Goal: Task Accomplishment & Management: Manage account settings

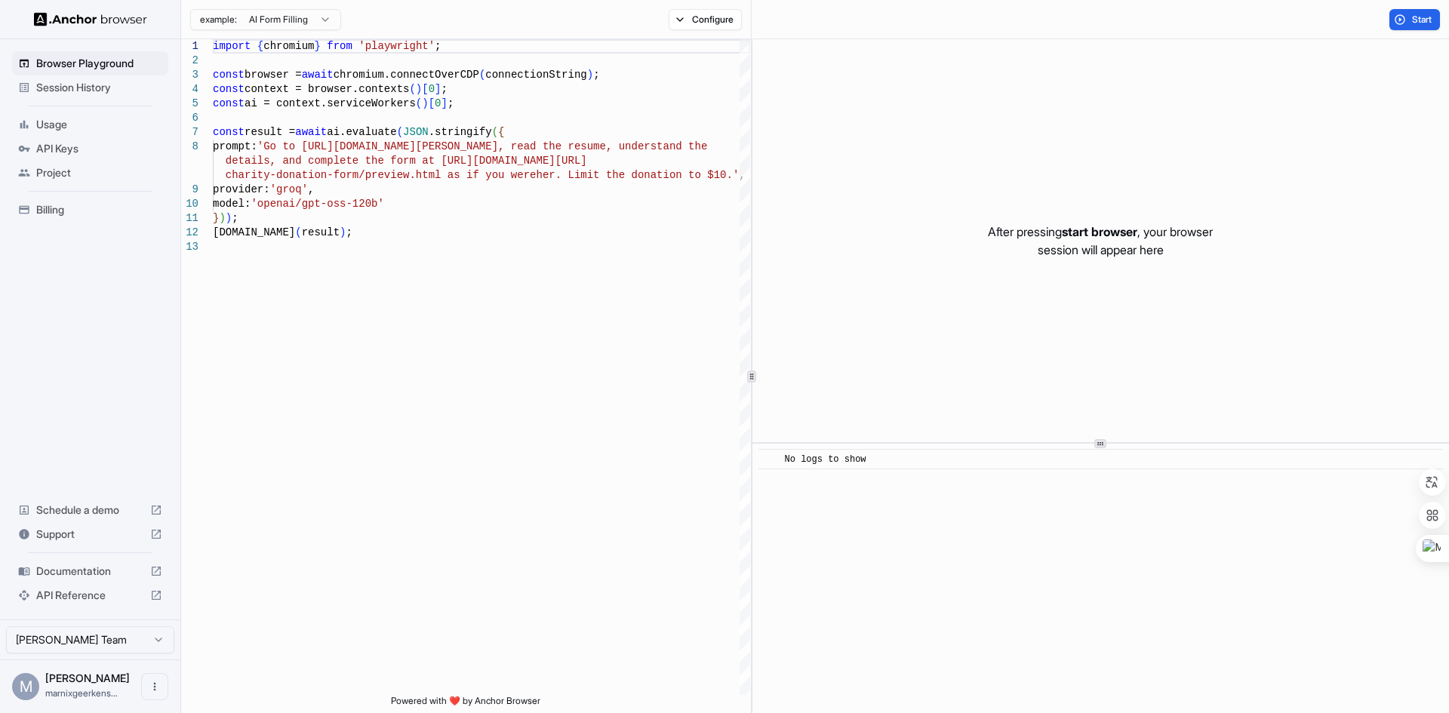
click at [272, 20] on html "Browser Playground Session History Usage API Keys Project Billing Schedule a de…" at bounding box center [724, 356] width 1449 height 713
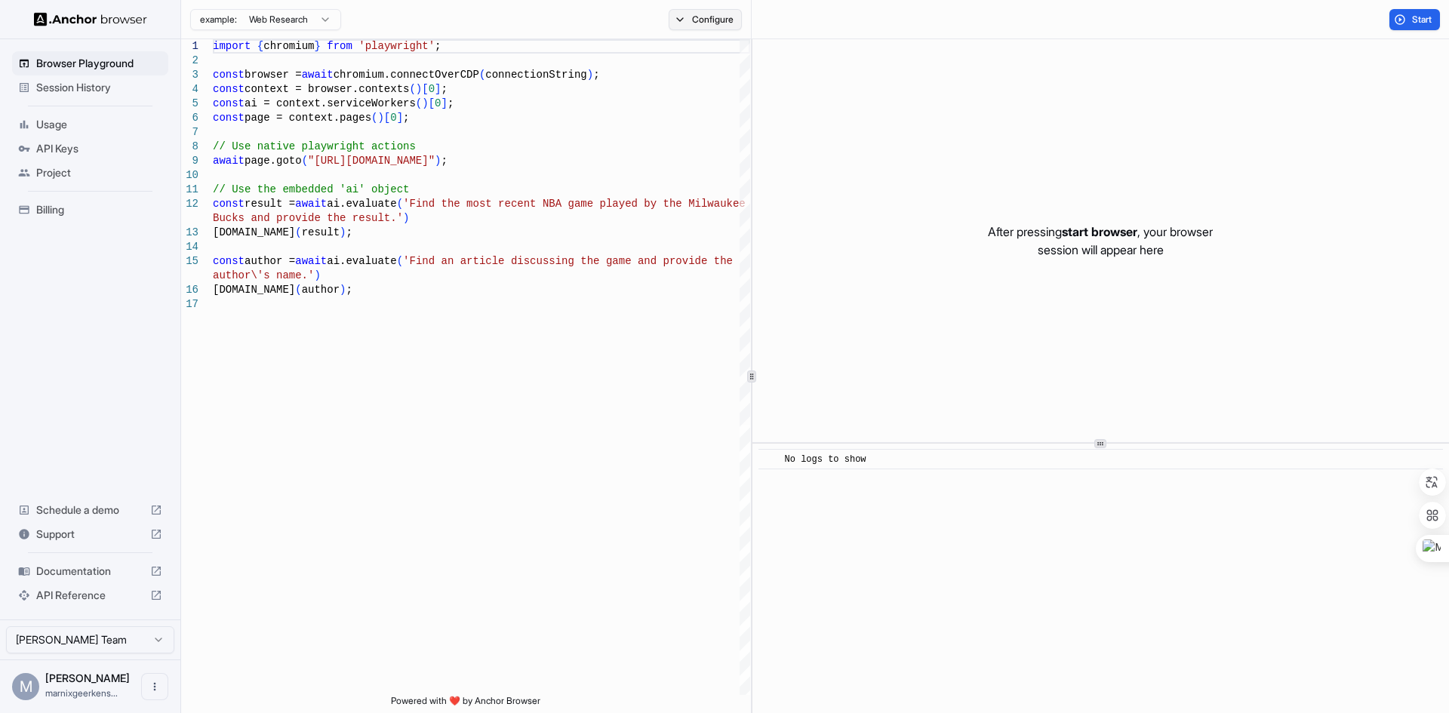
click at [700, 17] on button "Configure" at bounding box center [704, 19] width 73 height 21
click at [880, 146] on button "Select Profile..." at bounding box center [868, 152] width 151 height 21
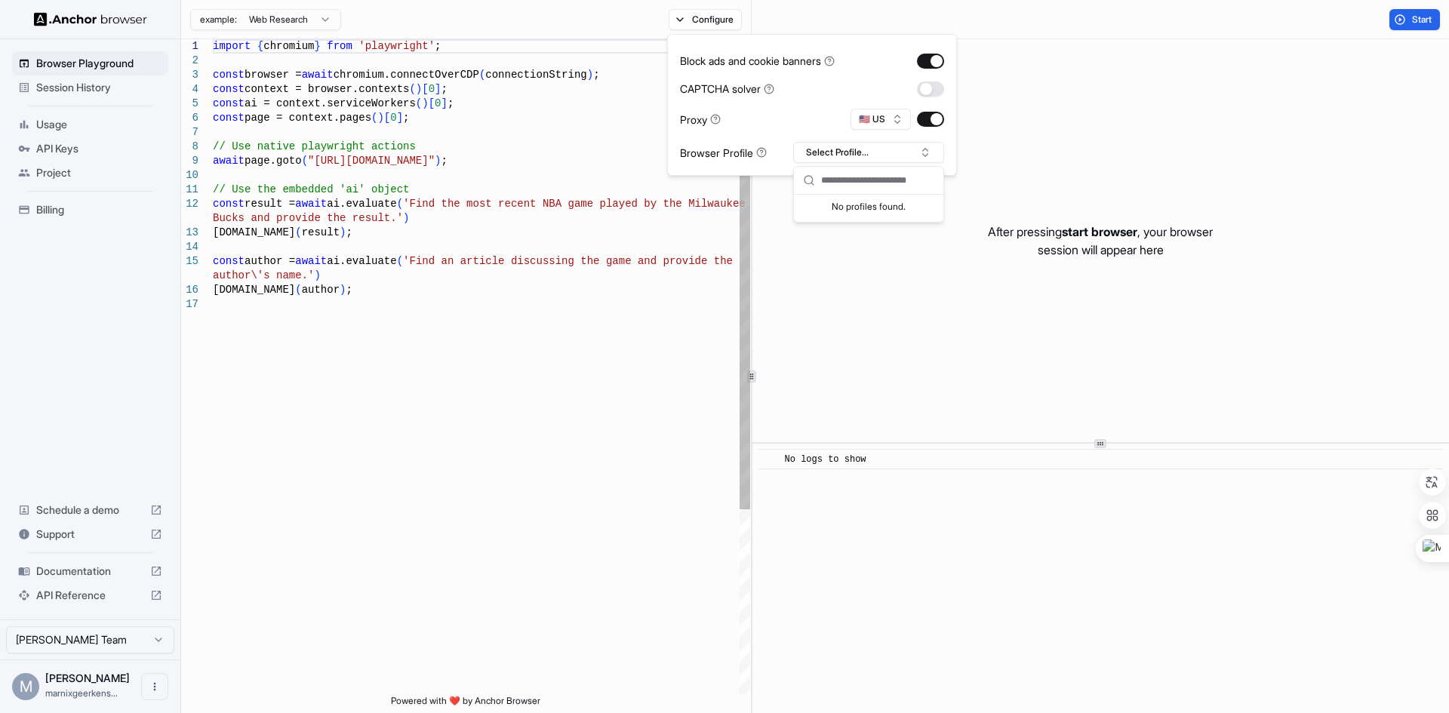
type textarea "**********"
click at [640, 338] on div "import { chromium } from 'playwright' ; const browser = await chromium.connectO…" at bounding box center [481, 496] width 537 height 914
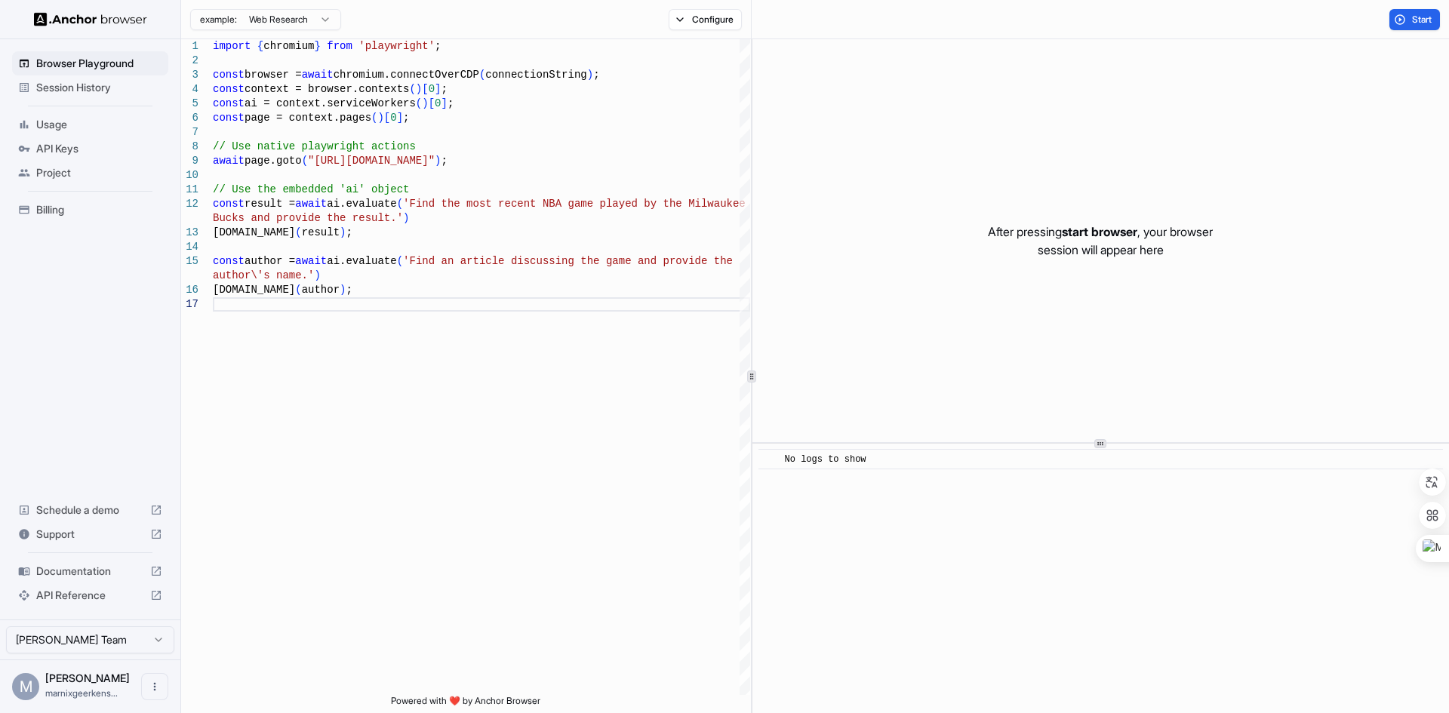
click at [77, 568] on span "Documentation" at bounding box center [90, 571] width 108 height 15
click at [68, 141] on span "API Keys" at bounding box center [99, 148] width 126 height 15
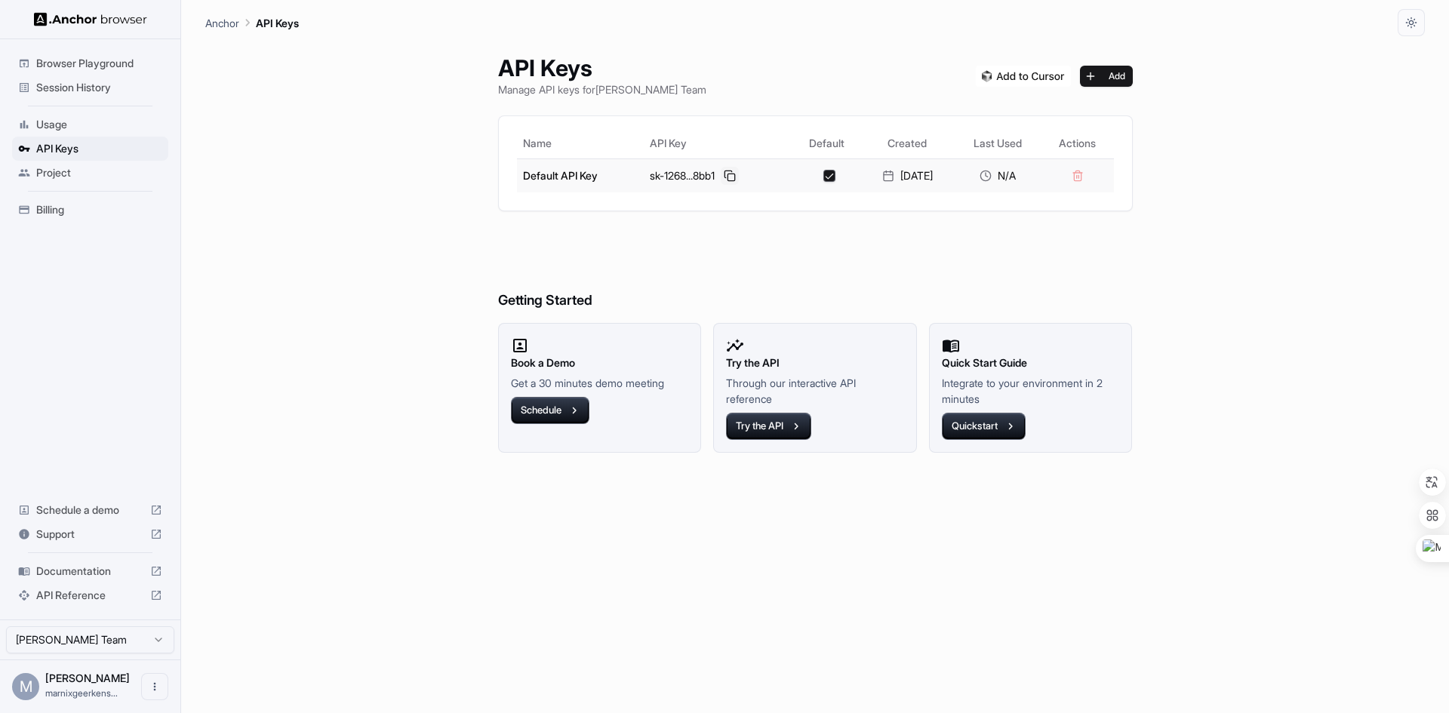
click at [723, 173] on button at bounding box center [730, 176] width 18 height 18
click at [67, 119] on span "Usage" at bounding box center [99, 124] width 126 height 15
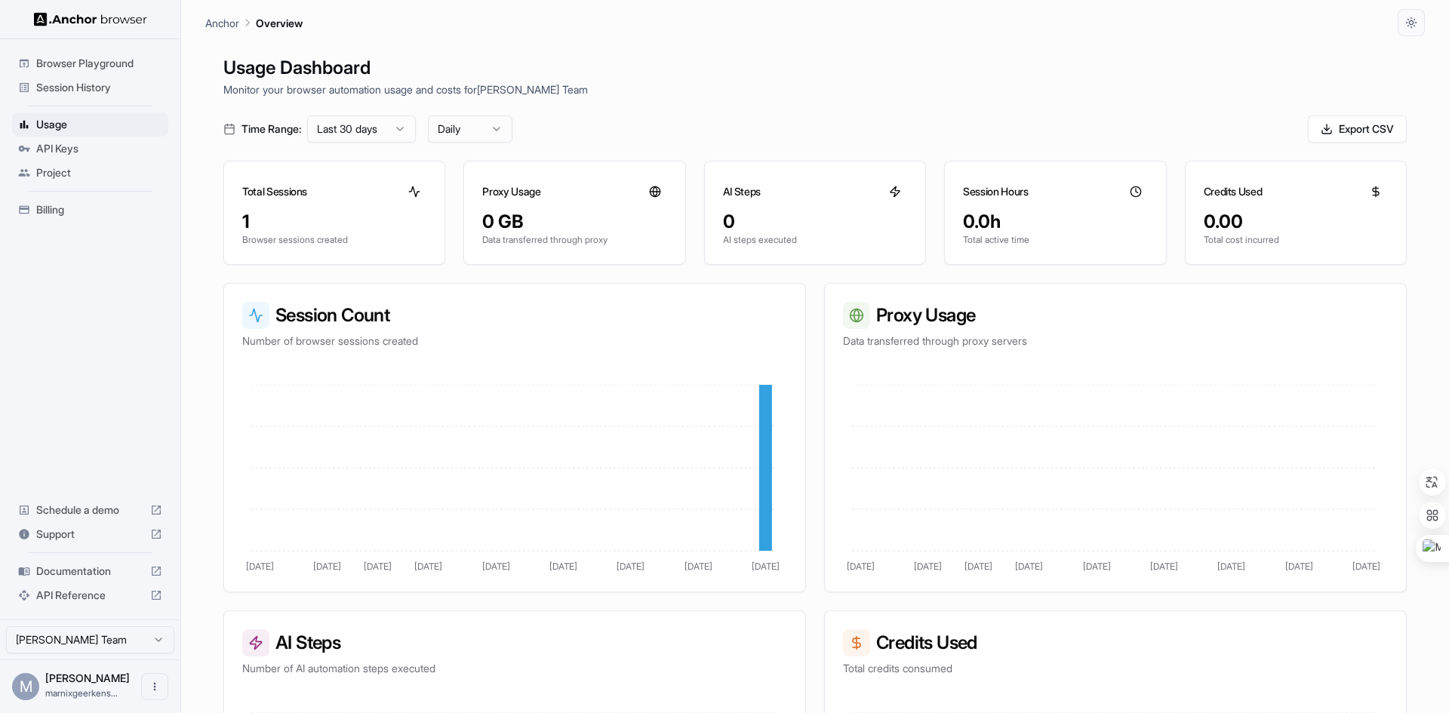
click at [315, 232] on div "1" at bounding box center [334, 222] width 184 height 24
click at [66, 84] on span "Session History" at bounding box center [99, 87] width 126 height 15
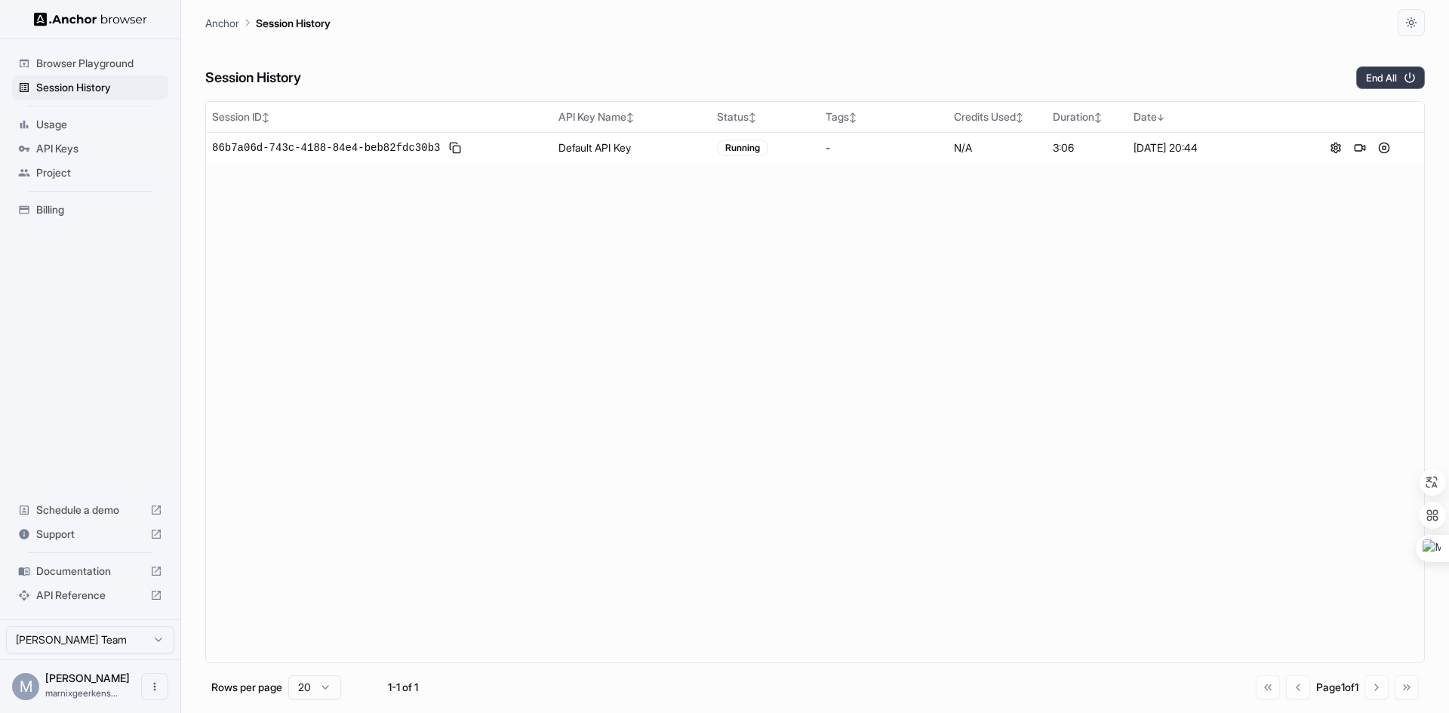
click at [1388, 76] on button "End All" at bounding box center [1390, 77] width 69 height 23
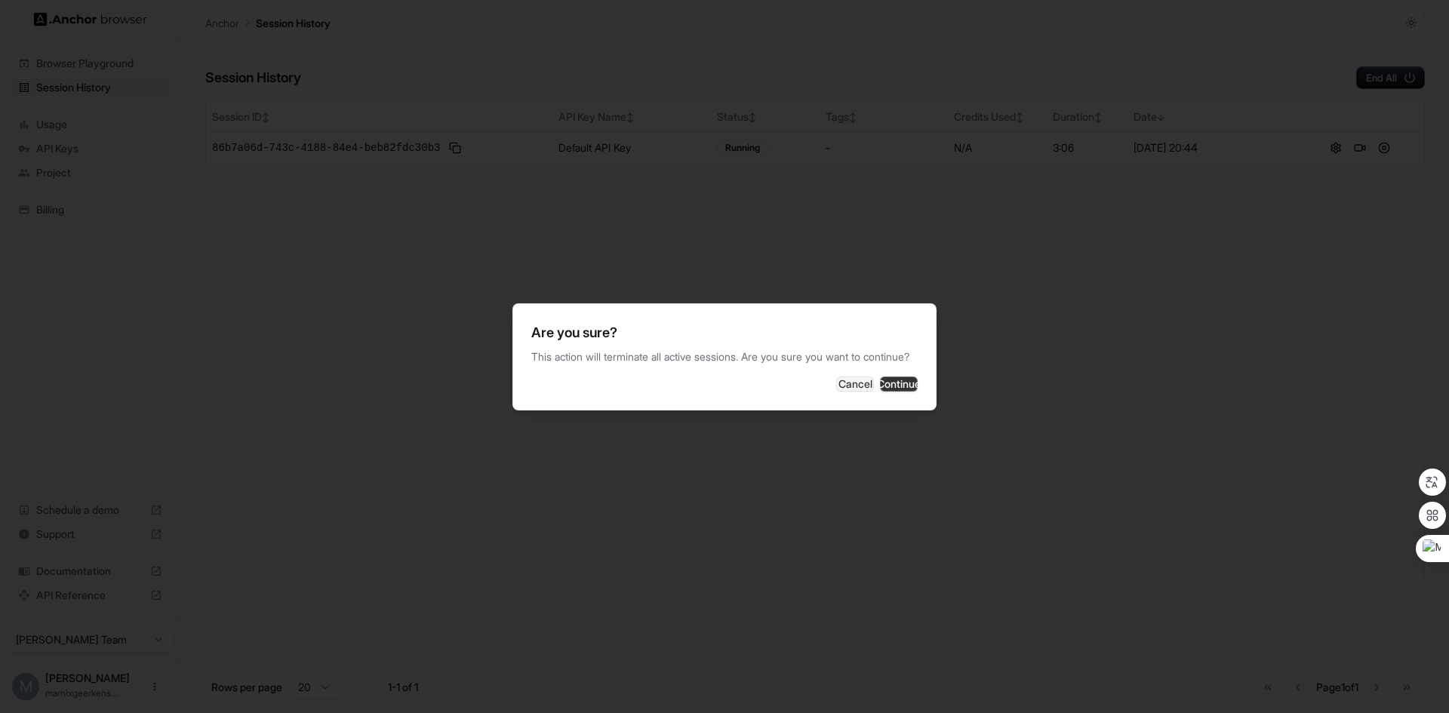
click at [884, 392] on button "Continue" at bounding box center [899, 383] width 38 height 15
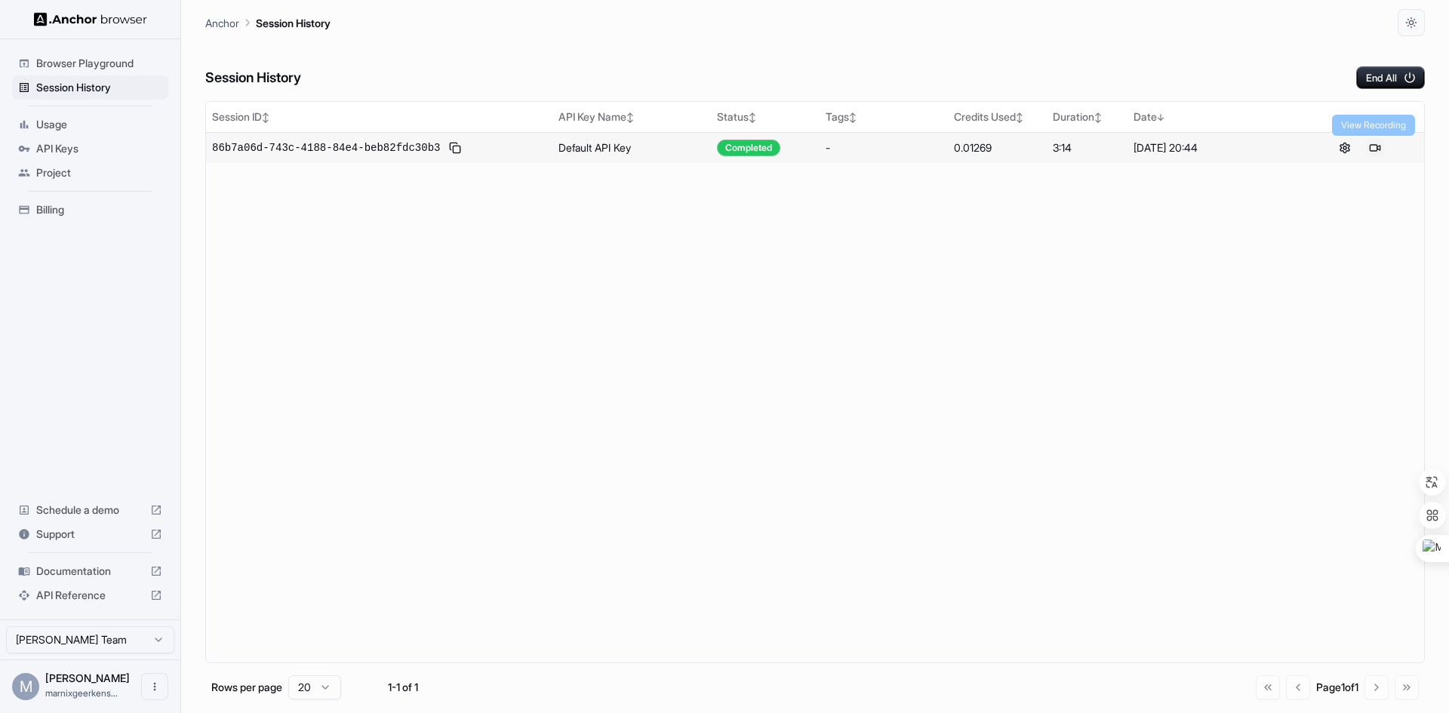
click at [1376, 144] on button at bounding box center [1375, 148] width 18 height 18
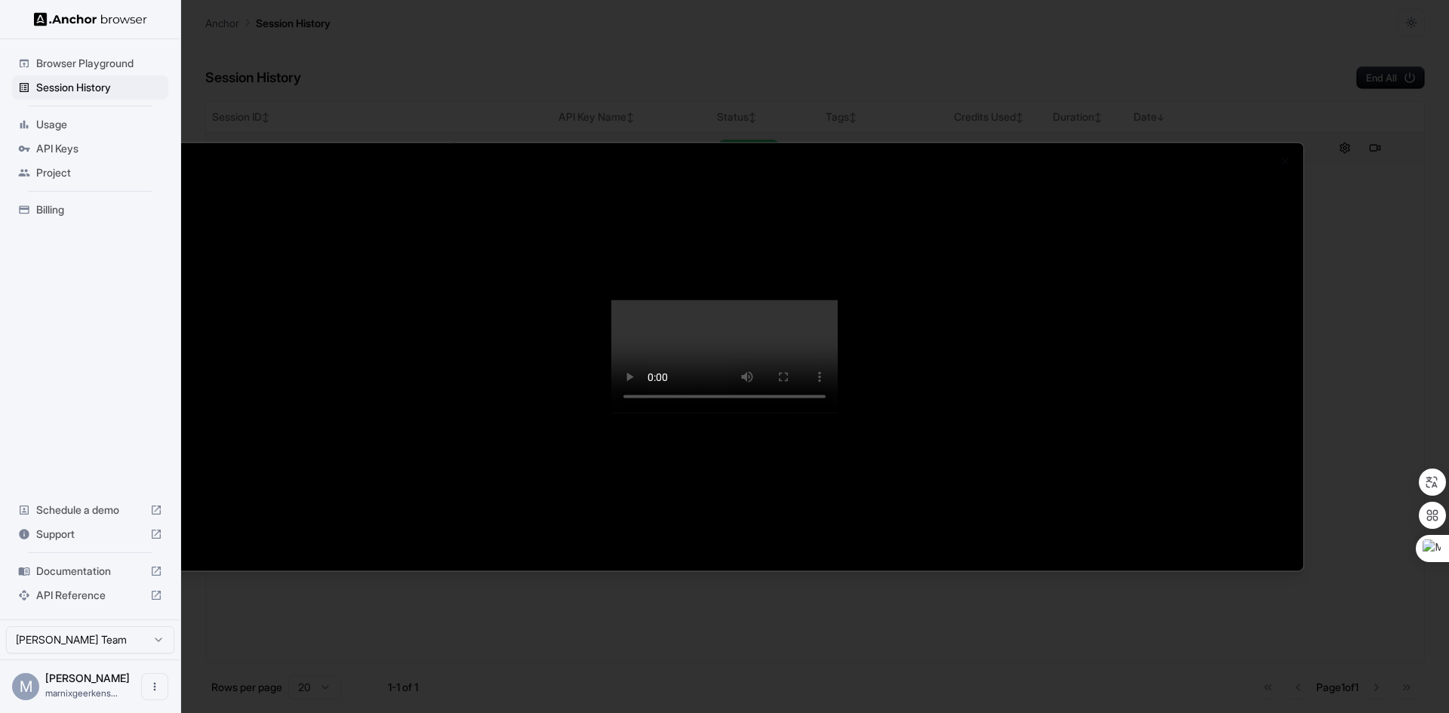
click at [1368, 300] on div at bounding box center [724, 356] width 1449 height 713
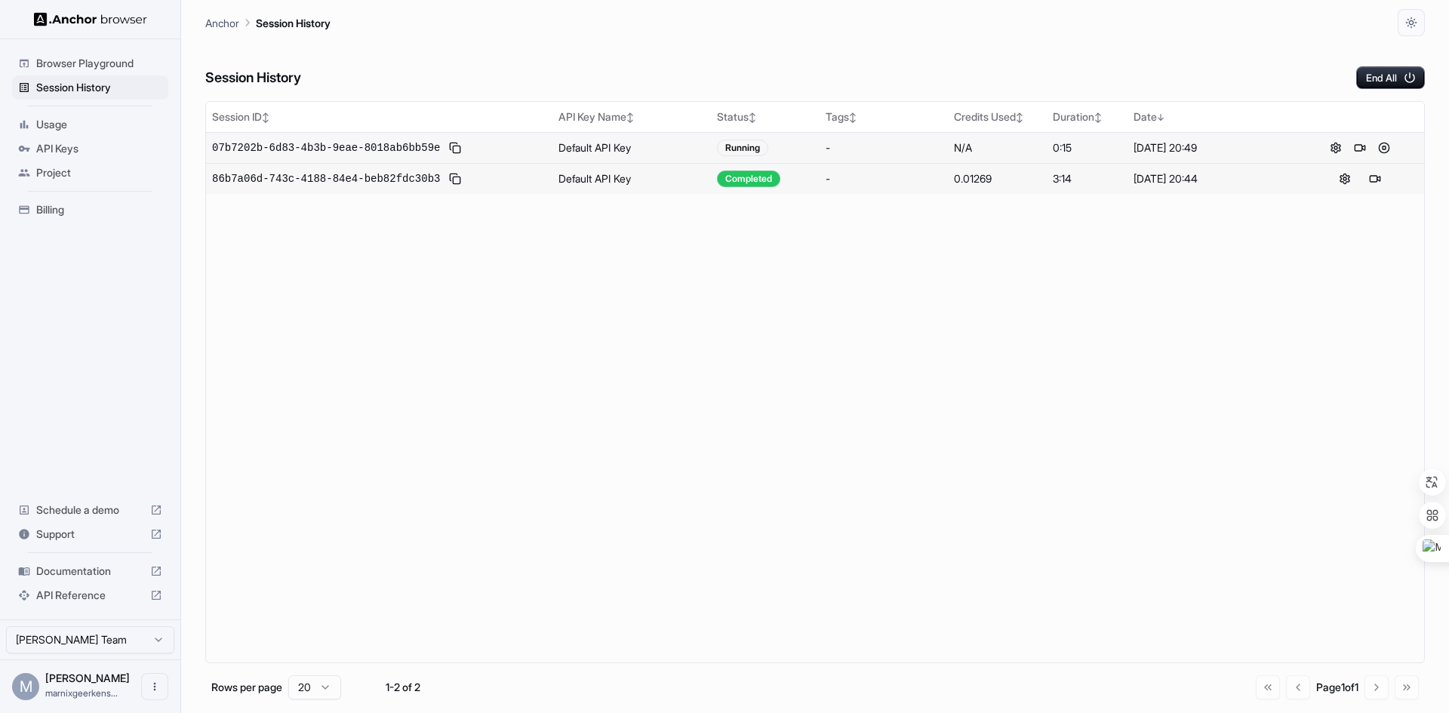
drag, startPoint x: 777, startPoint y: 311, endPoint x: 807, endPoint y: 346, distance: 46.0
click at [807, 346] on div "Session ID ↕ API Key Name ↕ Status ↕ Tags ↕ Credits Used ↕ Duration ↕ Date ↓ 07…" at bounding box center [814, 382] width 1219 height 562
click at [1382, 75] on button "End All" at bounding box center [1390, 77] width 69 height 23
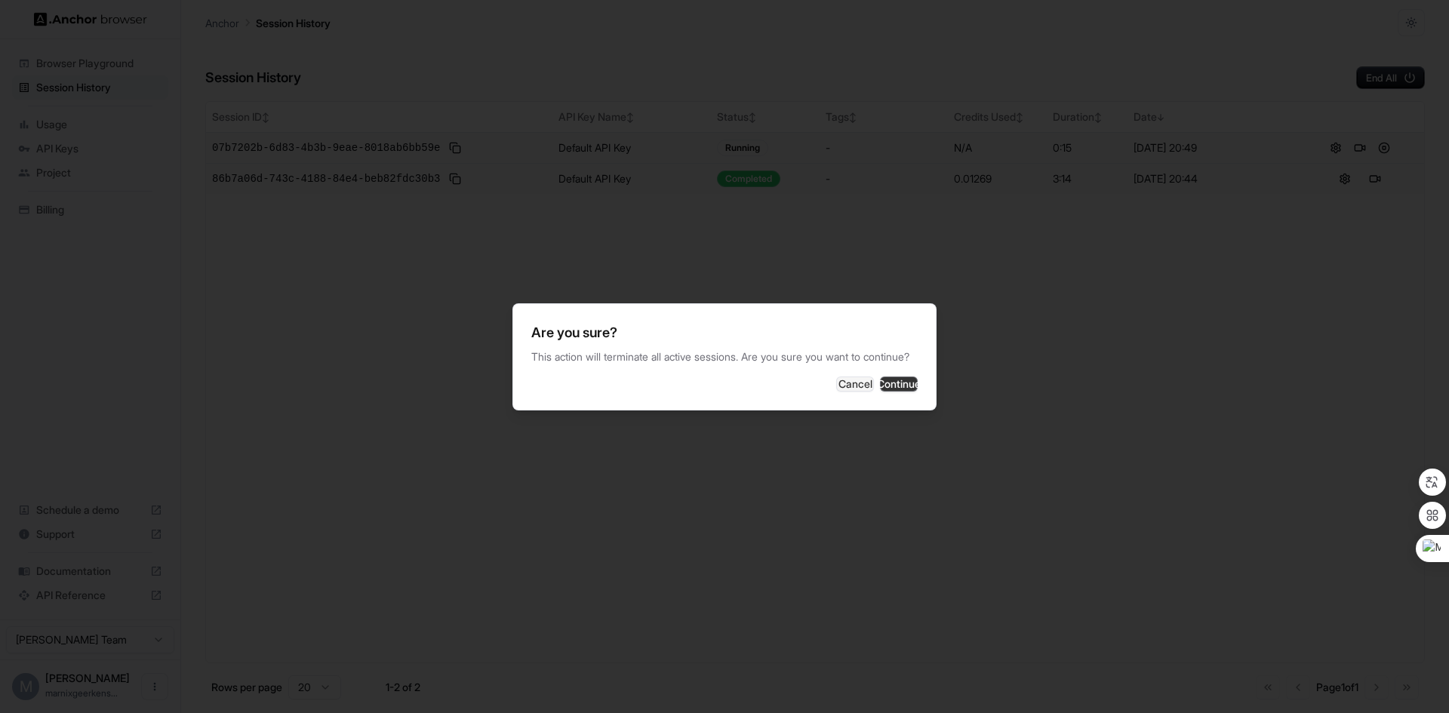
click at [881, 386] on button "Continue" at bounding box center [899, 383] width 38 height 15
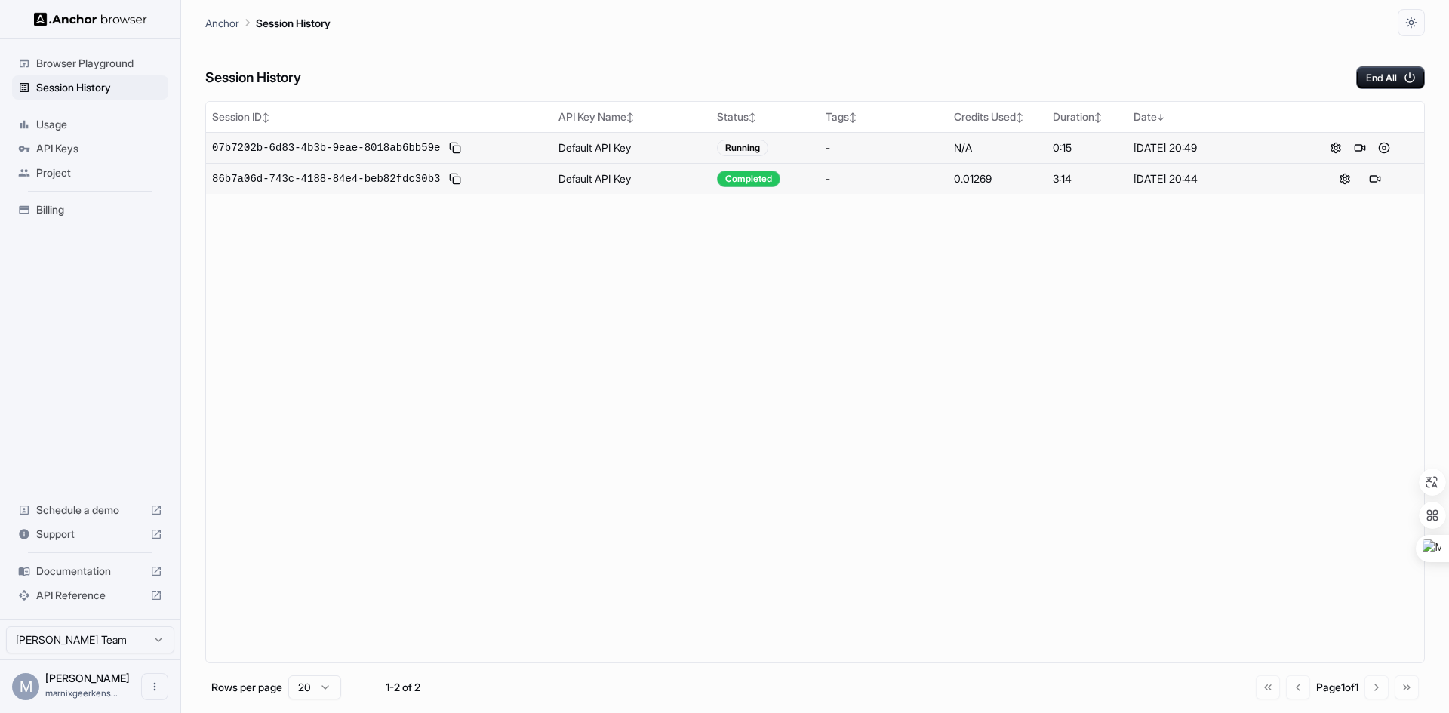
click at [776, 376] on div "Session ID ↕ API Key Name ↕ Status ↕ Tags ↕ Credits Used ↕ Duration ↕ Date ↓ 07…" at bounding box center [814, 382] width 1219 height 562
click at [1376, 145] on button at bounding box center [1375, 148] width 18 height 18
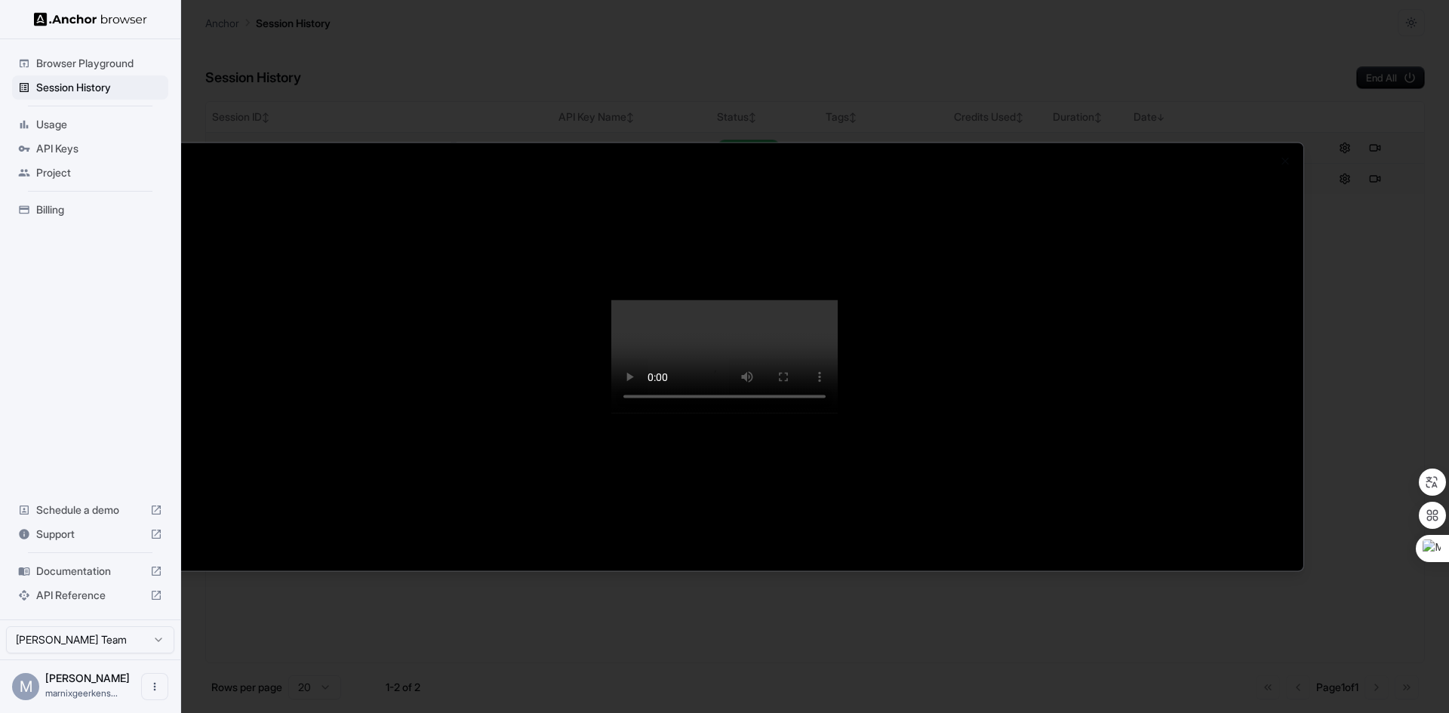
click at [838, 300] on video at bounding box center [724, 356] width 226 height 113
click at [1400, 274] on div at bounding box center [724, 356] width 1449 height 713
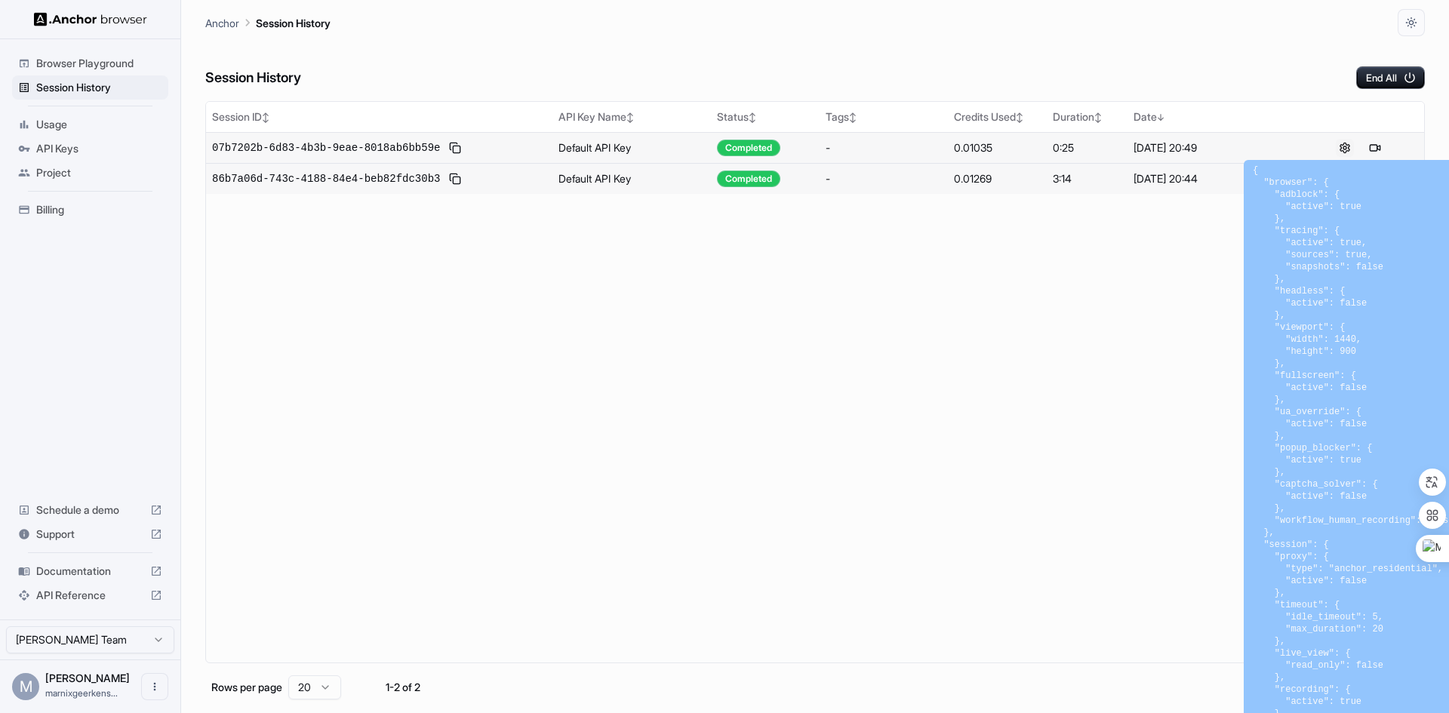
click at [1346, 146] on button at bounding box center [1344, 148] width 18 height 18
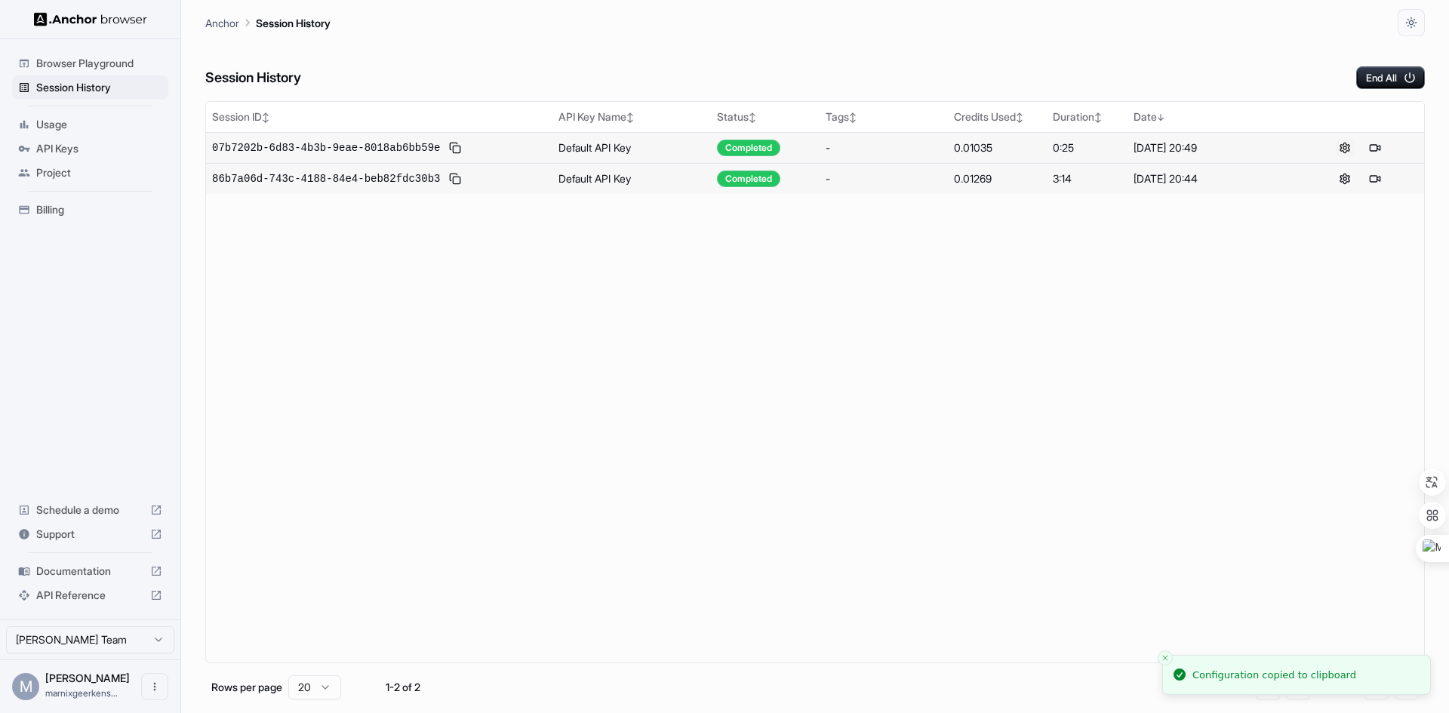
click at [1346, 146] on button at bounding box center [1344, 148] width 18 height 18
click at [1262, 318] on div "Session ID ↕ API Key Name ↕ Status ↕ Tags ↕ Credits Used ↕ Duration ↕ Date ↓ 07…" at bounding box center [814, 382] width 1219 height 562
click at [1340, 147] on button at bounding box center [1344, 148] width 18 height 18
click at [1168, 147] on div "[DATE] 20:49" at bounding box center [1211, 147] width 156 height 15
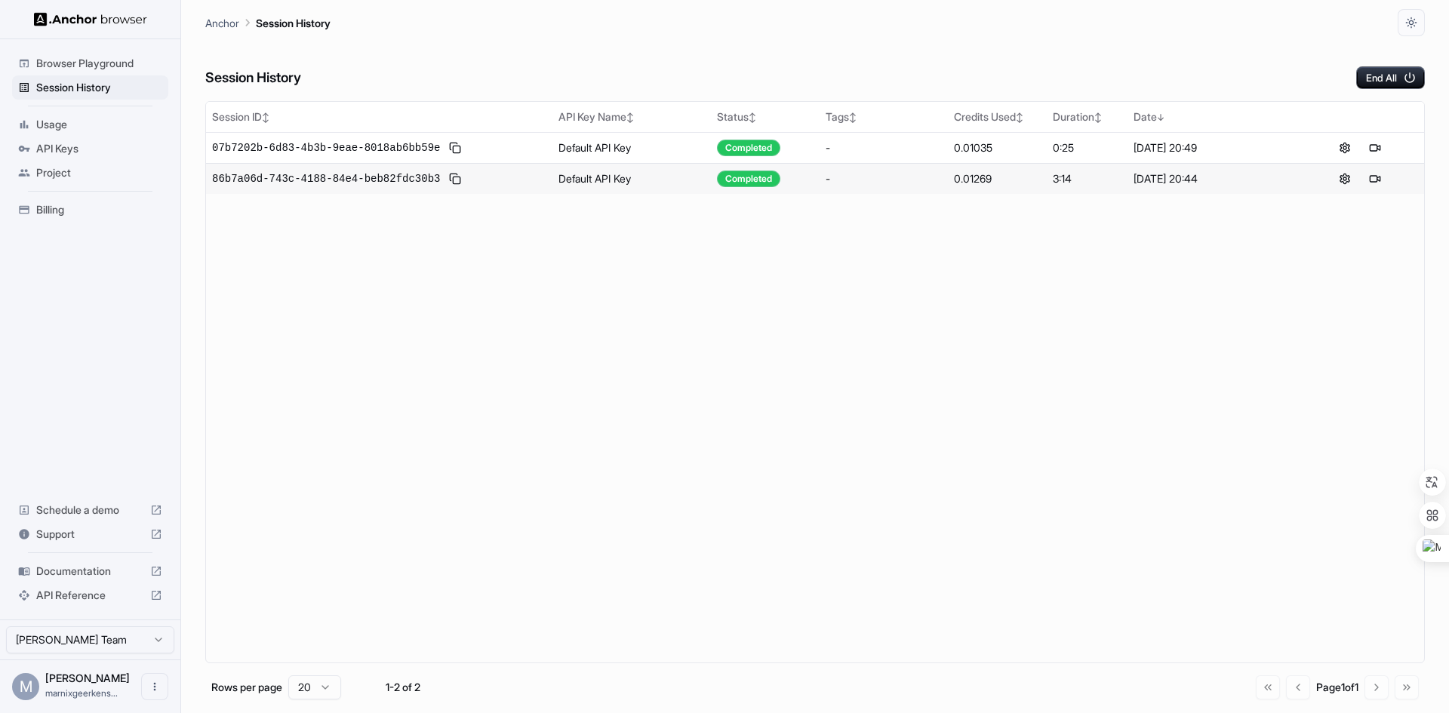
click at [77, 572] on span "Documentation" at bounding box center [90, 571] width 108 height 15
drag, startPoint x: 52, startPoint y: 152, endPoint x: 101, endPoint y: 186, distance: 59.2
click at [53, 152] on span "API Keys" at bounding box center [99, 148] width 126 height 15
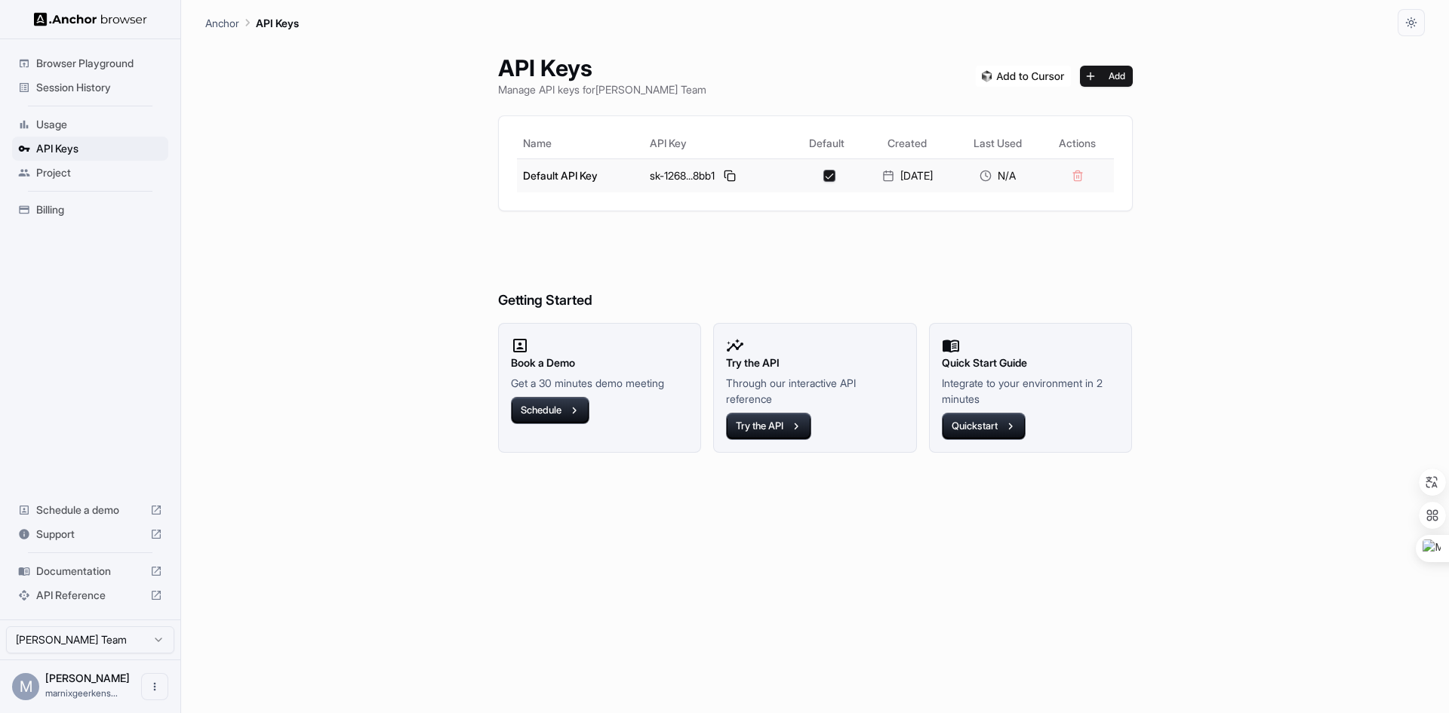
drag, startPoint x: 722, startPoint y: 174, endPoint x: 710, endPoint y: 168, distance: 13.5
click at [722, 173] on button at bounding box center [730, 176] width 18 height 18
click at [63, 59] on span "Browser Playground" at bounding box center [99, 63] width 126 height 15
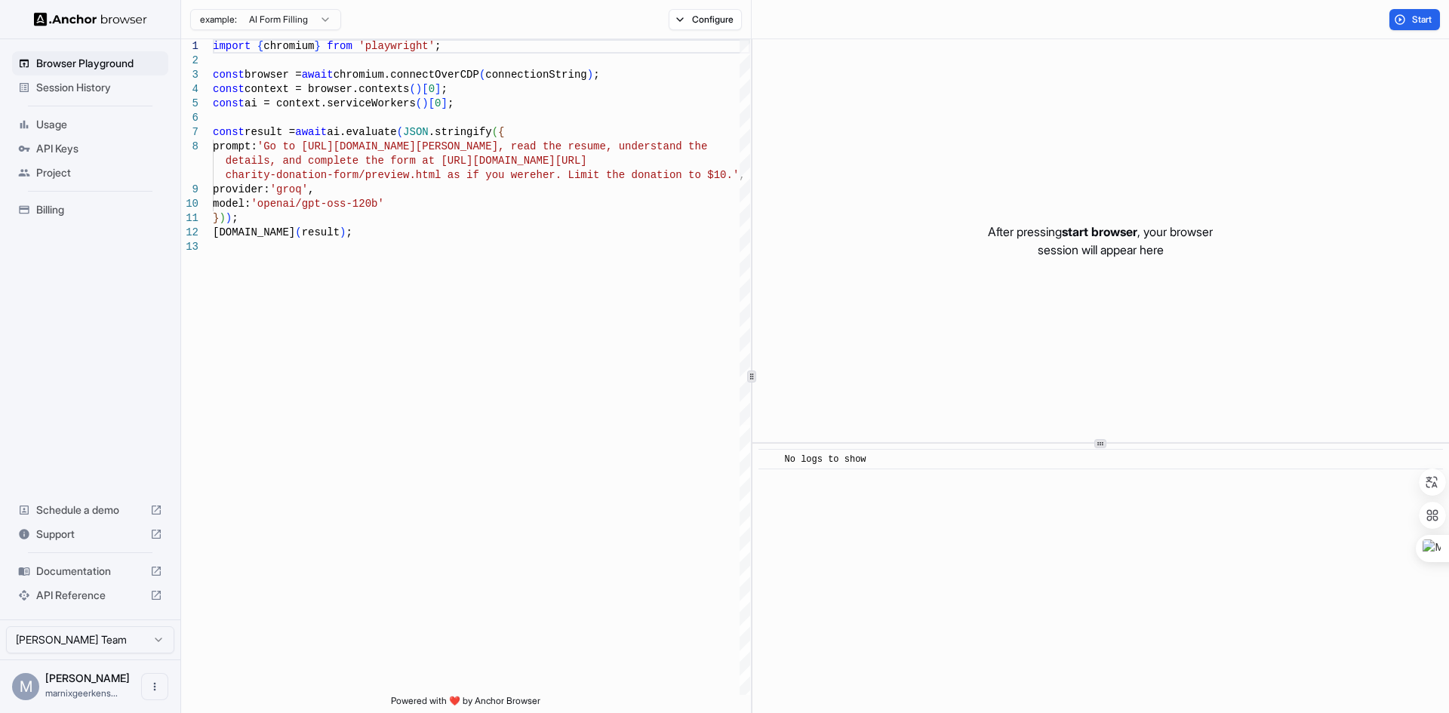
click at [68, 89] on span "Session History" at bounding box center [99, 87] width 126 height 15
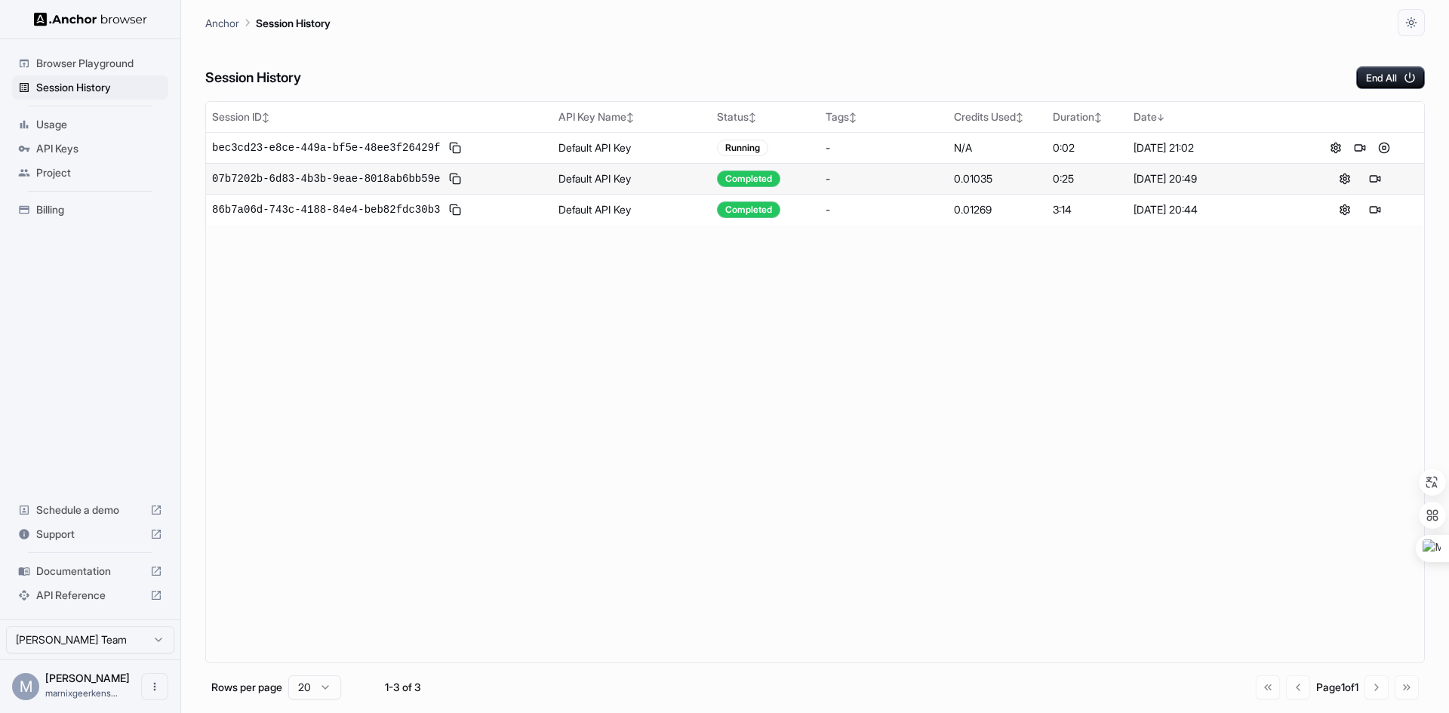
drag, startPoint x: 791, startPoint y: 337, endPoint x: 763, endPoint y: 323, distance: 32.1
click at [763, 323] on div "Session ID ↕ API Key Name ↕ Status ↕ Tags ↕ Credits Used ↕ Duration ↕ Date ↓ be…" at bounding box center [814, 382] width 1219 height 562
drag, startPoint x: 1052, startPoint y: 340, endPoint x: 991, endPoint y: 349, distance: 61.8
click at [991, 349] on div "Session ID ↕ API Key Name ↕ Status ↕ Tags ↕ Credits Used ↕ Duration ↕ Date ↓ be…" at bounding box center [814, 382] width 1219 height 562
click at [1373, 148] on button at bounding box center [1375, 148] width 18 height 18
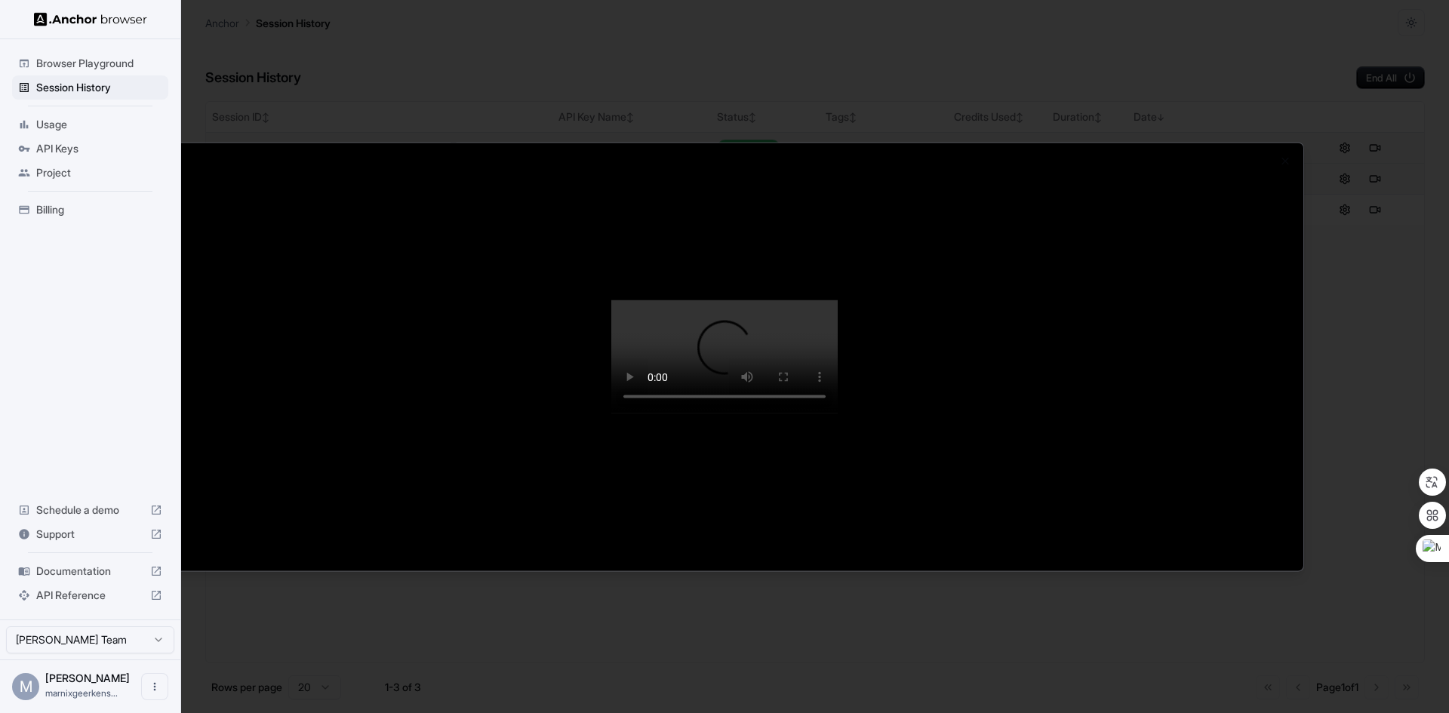
drag, startPoint x: 510, startPoint y: 192, endPoint x: 506, endPoint y: 243, distance: 51.4
click at [611, 300] on video at bounding box center [724, 356] width 226 height 113
drag, startPoint x: 548, startPoint y: 244, endPoint x: 530, endPoint y: 337, distance: 94.6
click at [611, 320] on video at bounding box center [724, 356] width 226 height 113
click at [200, 63] on div at bounding box center [724, 356] width 1449 height 713
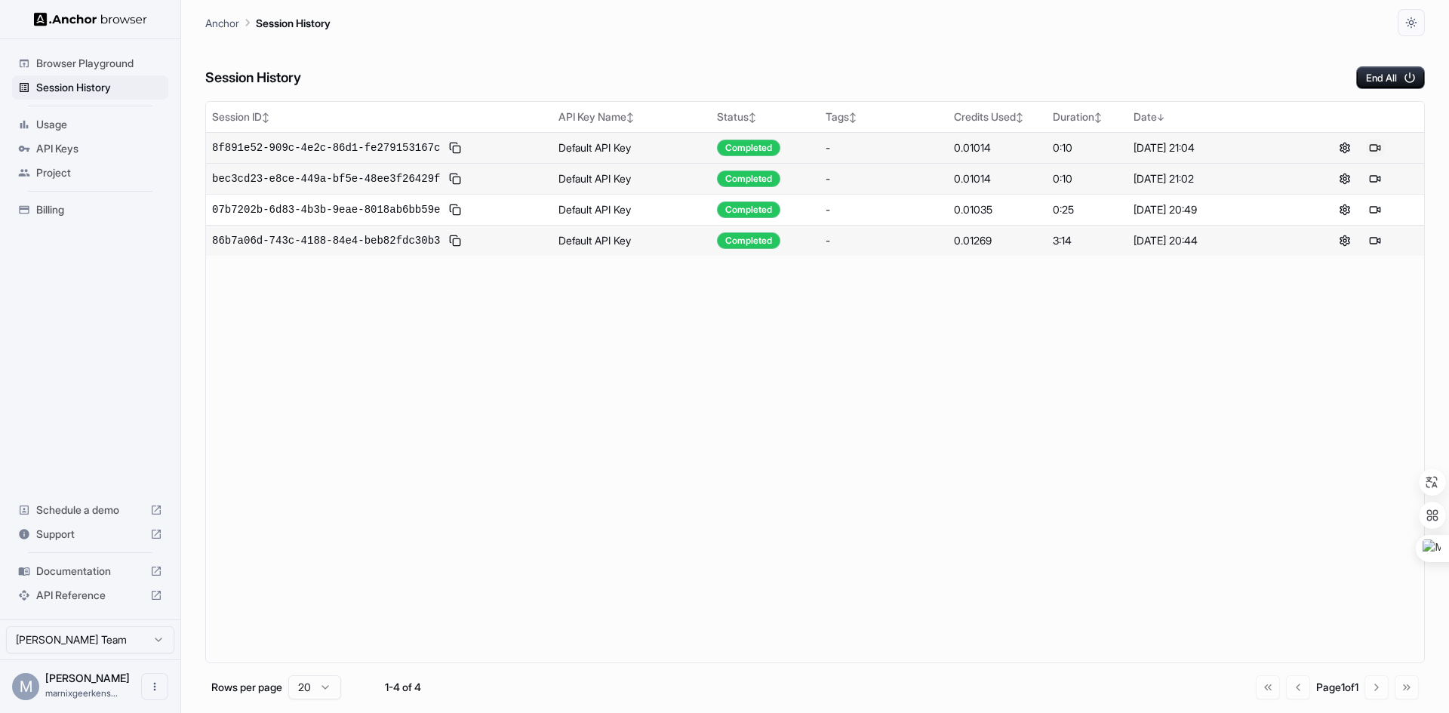
click at [1372, 146] on button at bounding box center [1375, 148] width 18 height 18
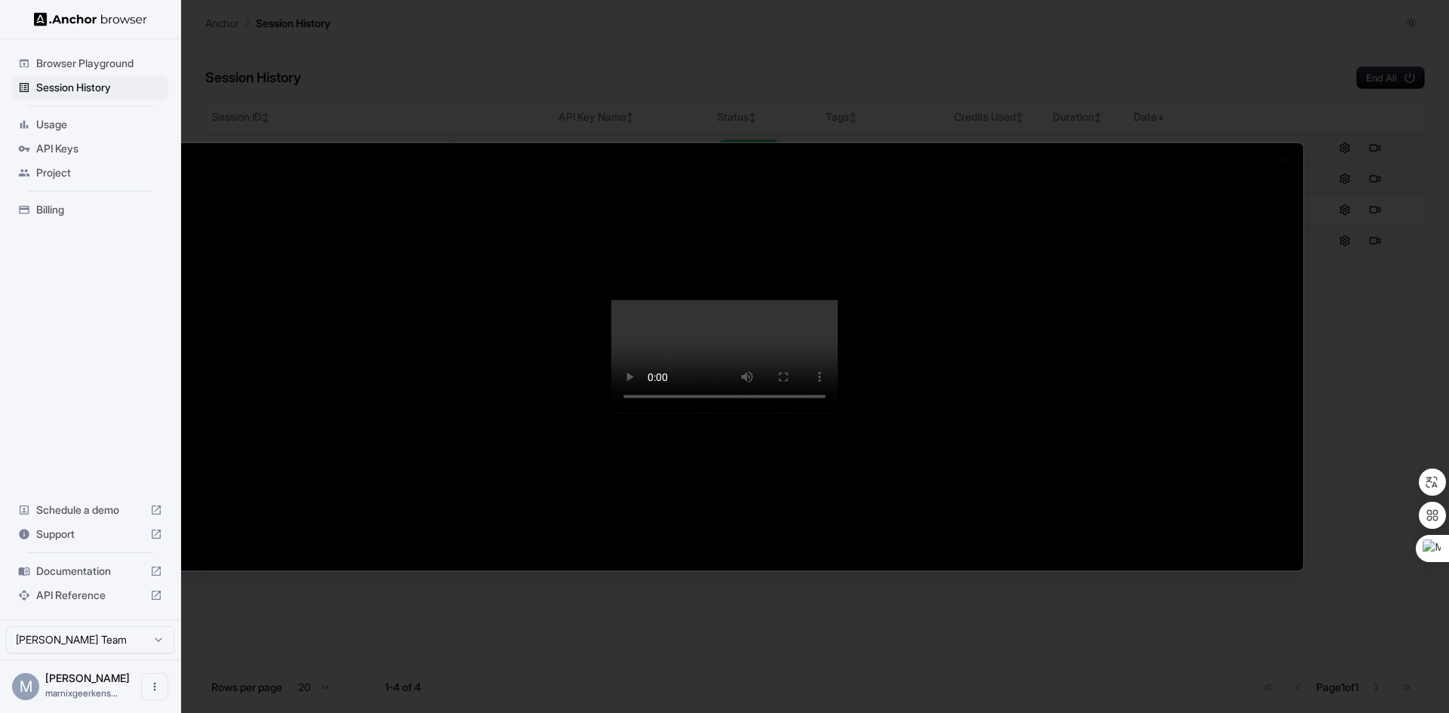
click at [69, 89] on div at bounding box center [724, 356] width 1449 height 713
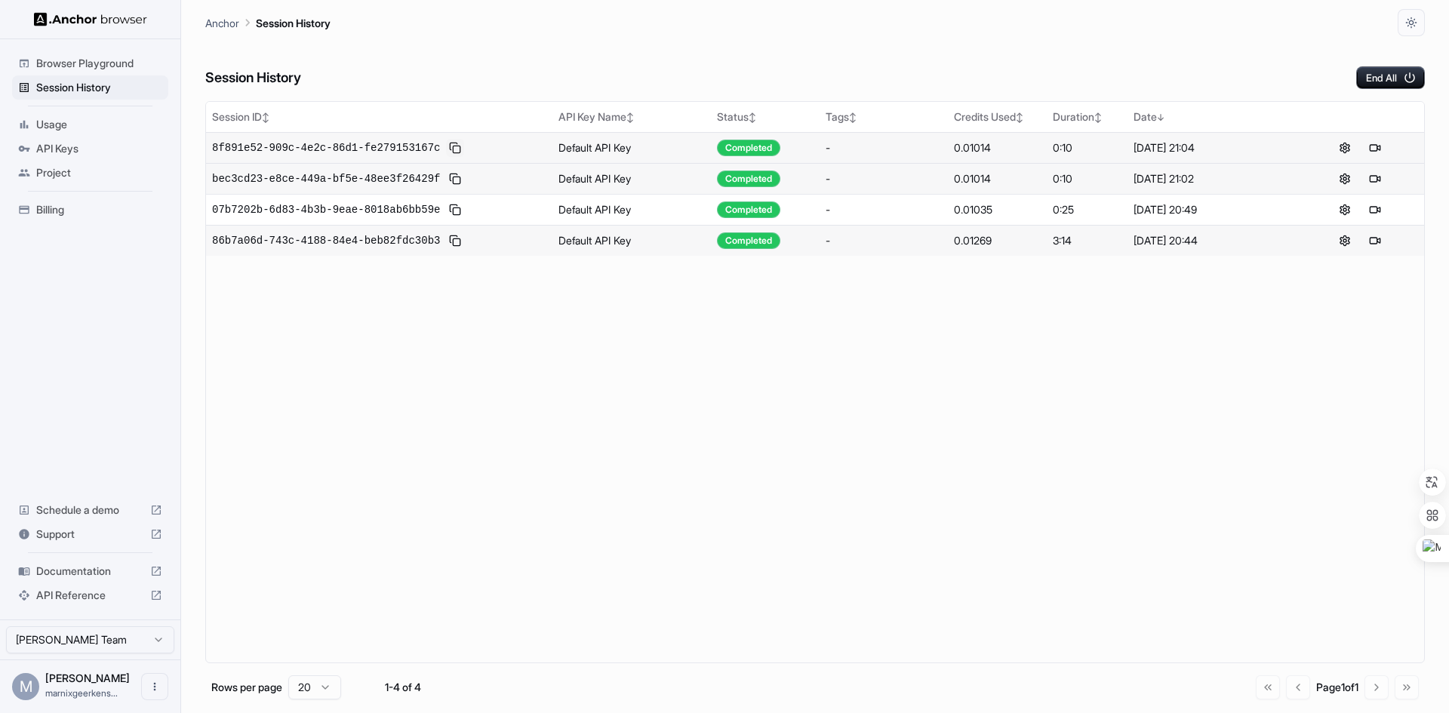
click at [446, 143] on button at bounding box center [455, 148] width 18 height 18
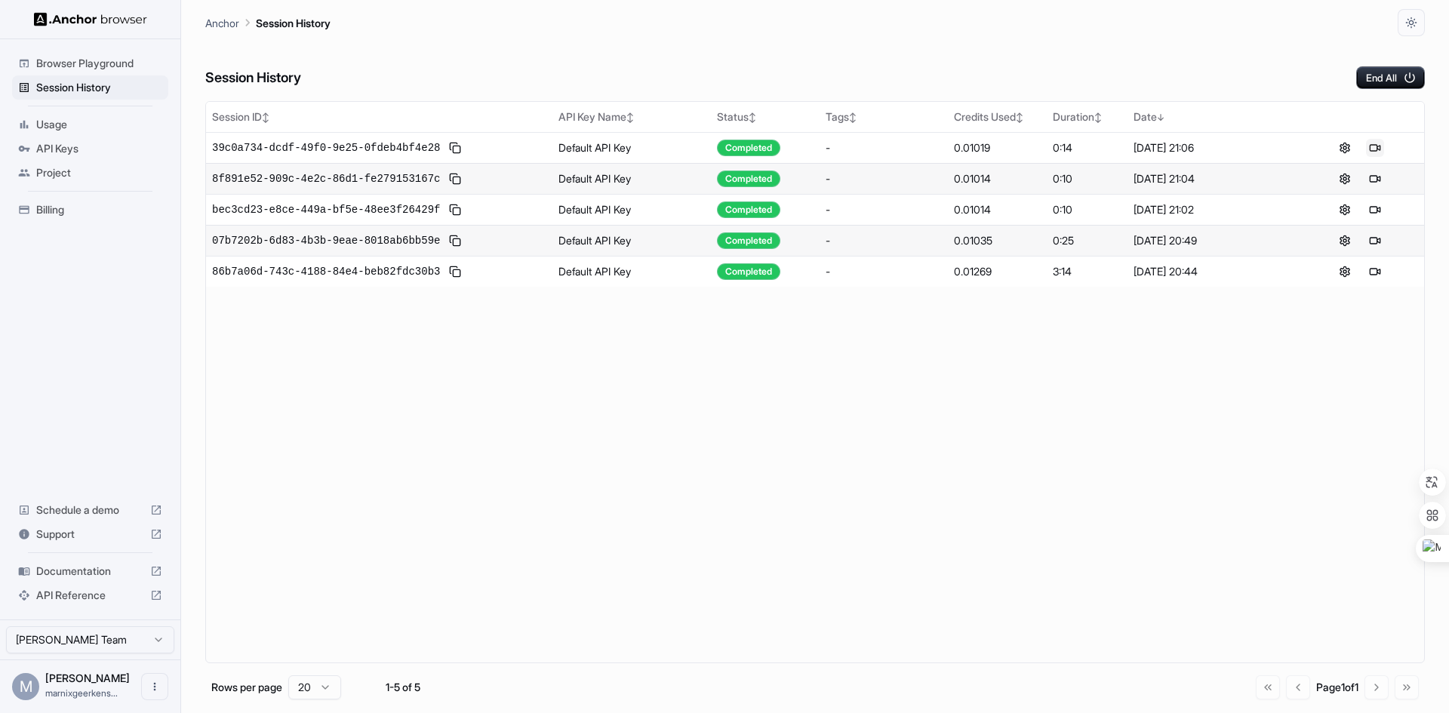
click at [1376, 144] on button at bounding box center [1375, 148] width 18 height 18
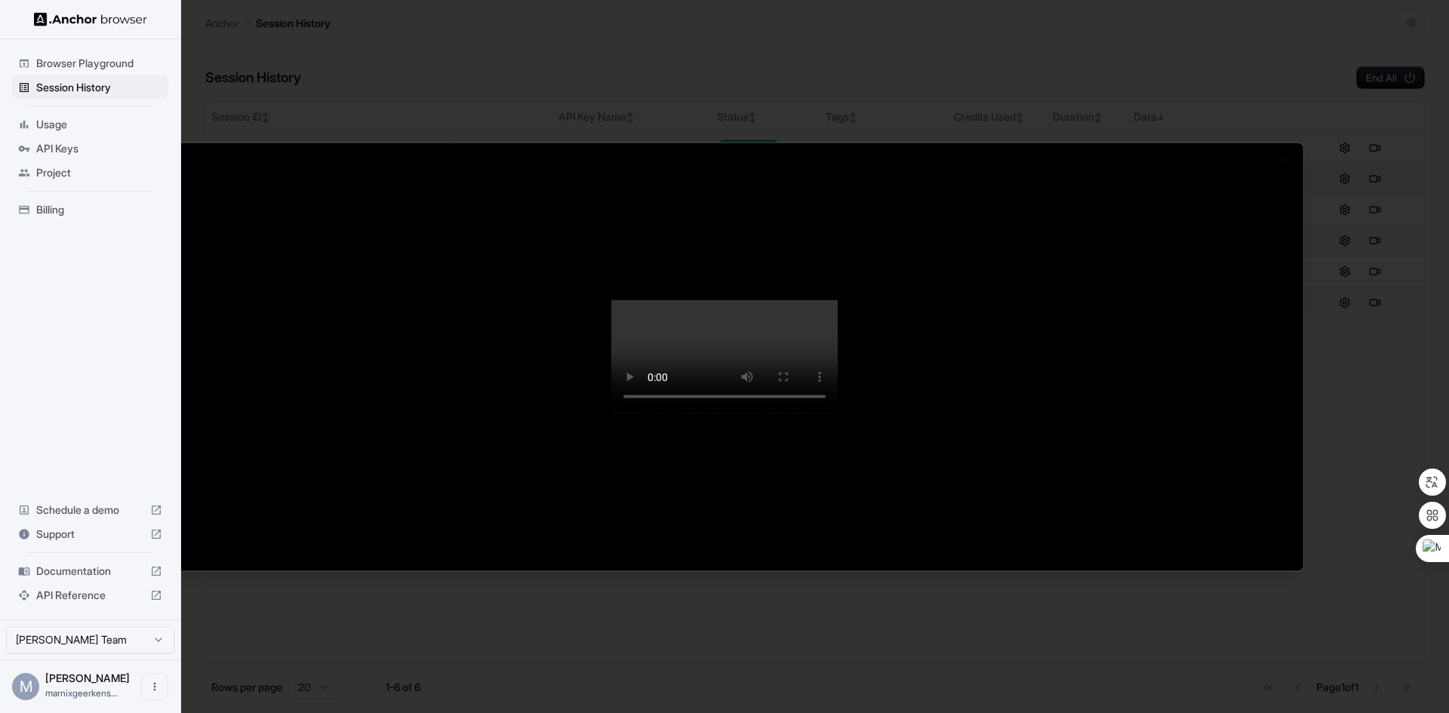
click at [1271, 60] on div at bounding box center [724, 356] width 1449 height 713
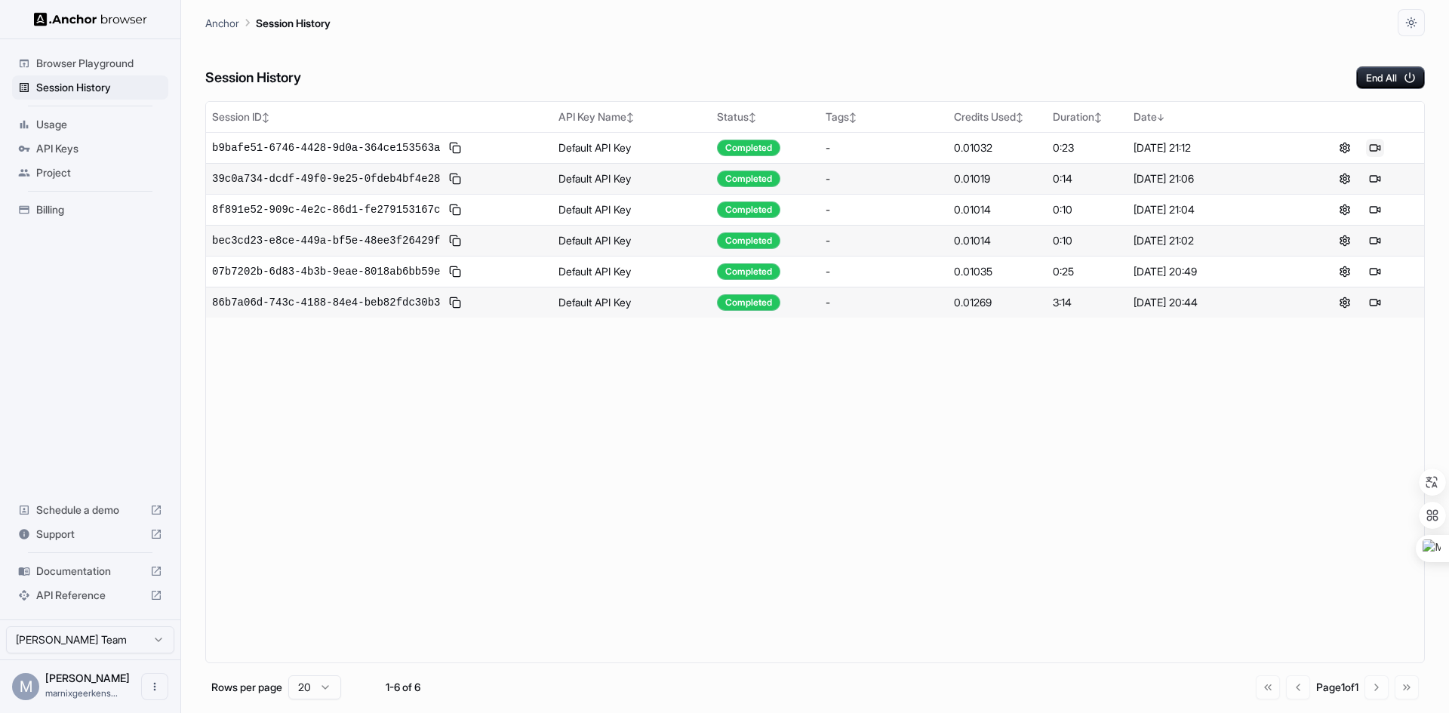
click at [1374, 147] on button at bounding box center [1375, 148] width 18 height 18
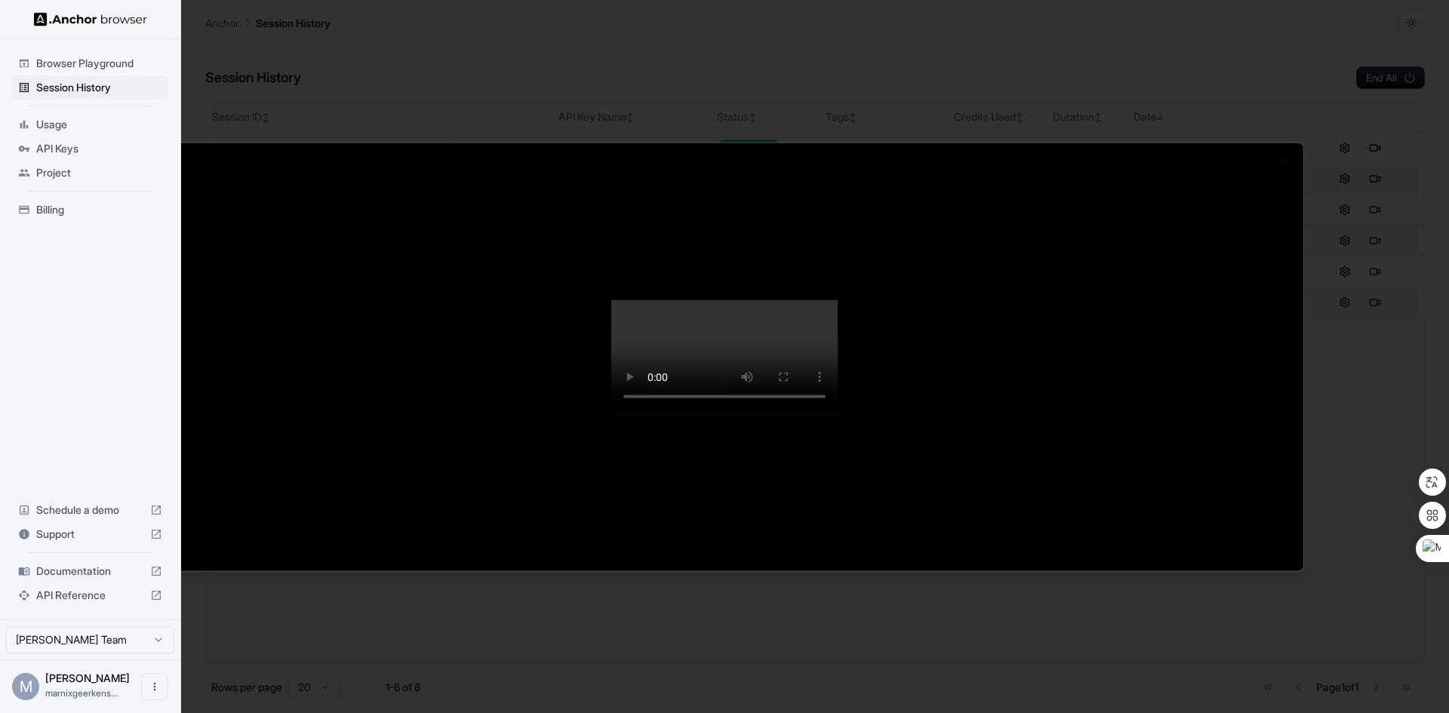
click at [51, 147] on div at bounding box center [724, 356] width 1449 height 713
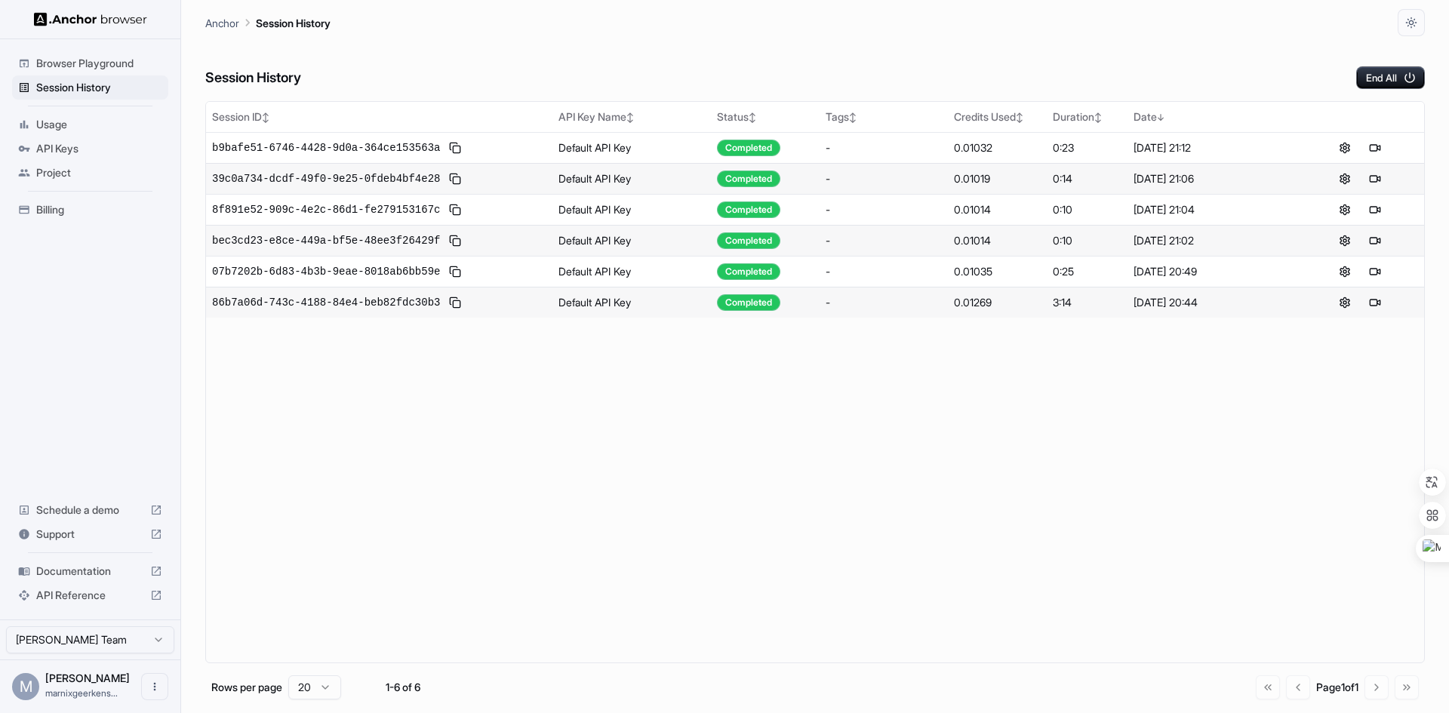
click at [55, 146] on span "API Keys" at bounding box center [99, 148] width 126 height 15
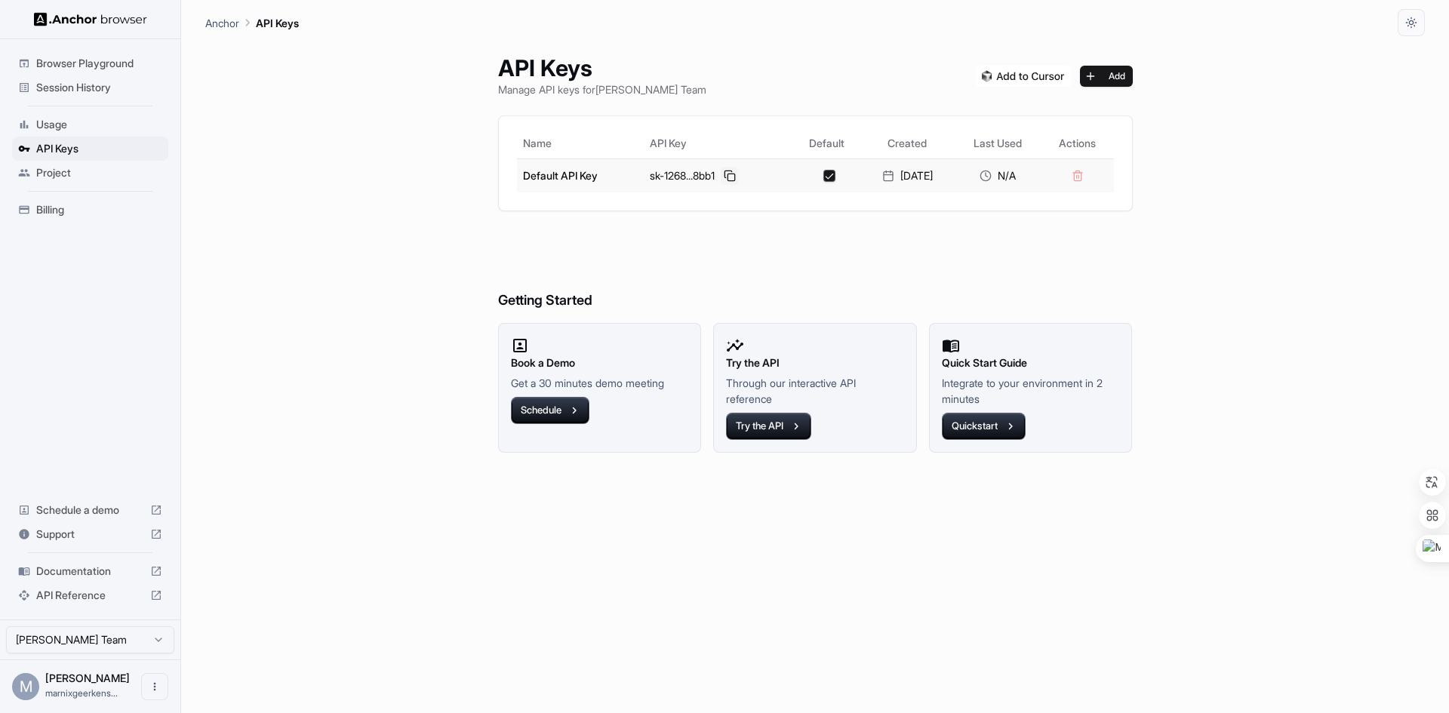
click at [727, 170] on button at bounding box center [730, 176] width 18 height 18
click at [55, 121] on span "Usage" at bounding box center [99, 124] width 126 height 15
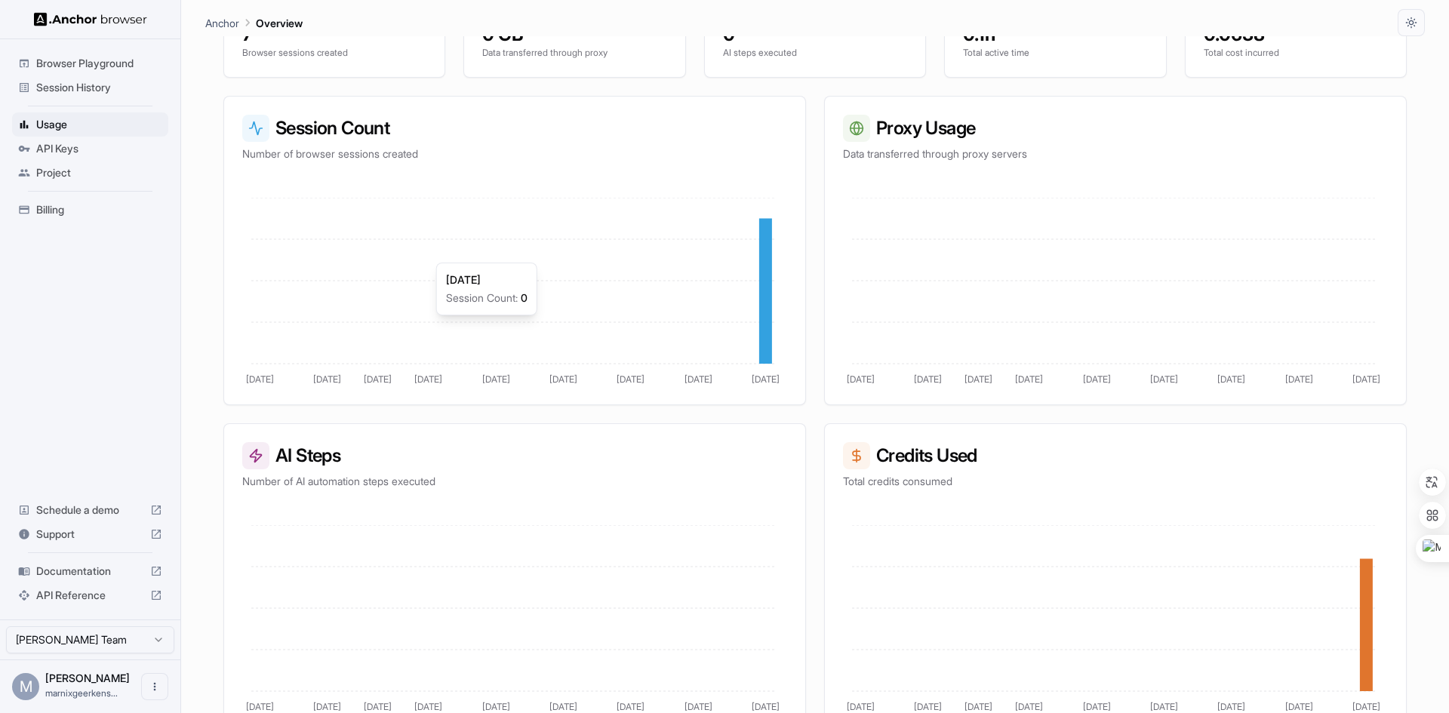
scroll to position [207, 0]
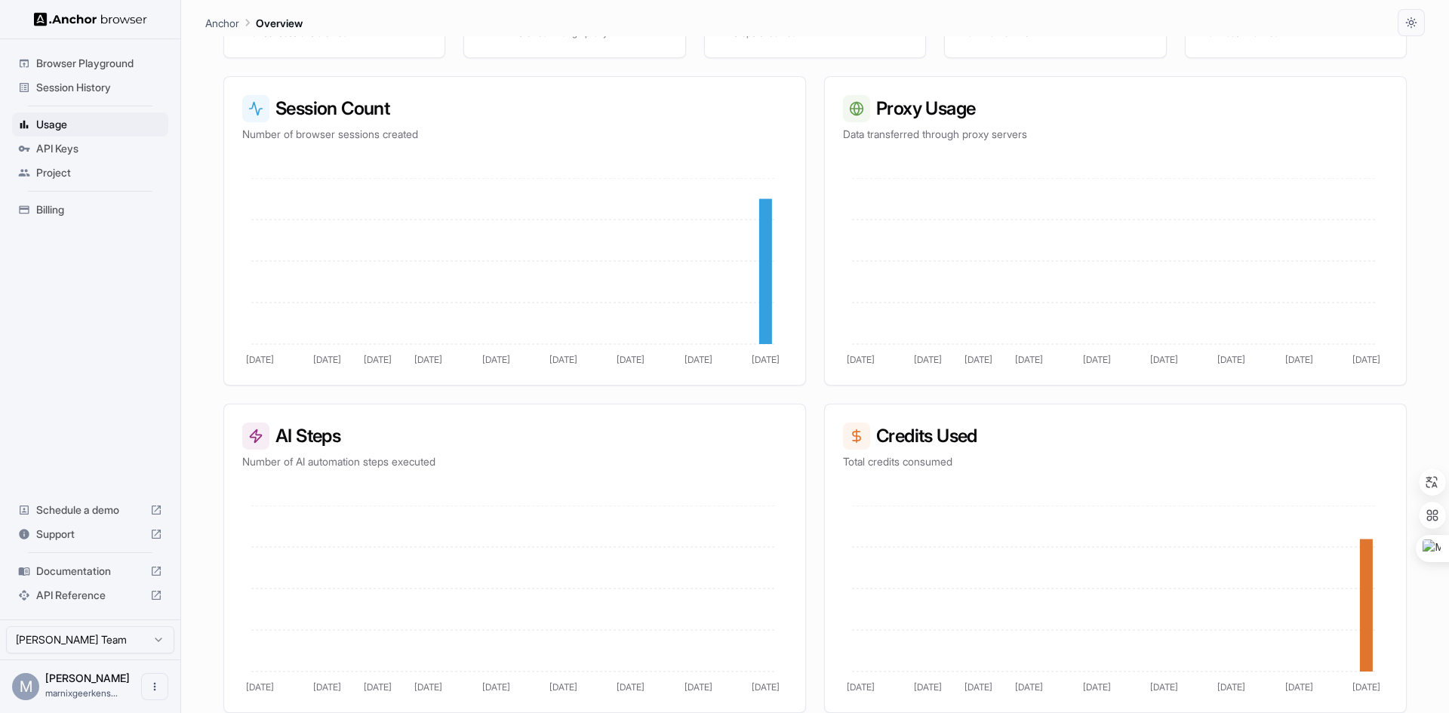
click at [71, 205] on span "Billing" at bounding box center [99, 209] width 126 height 15
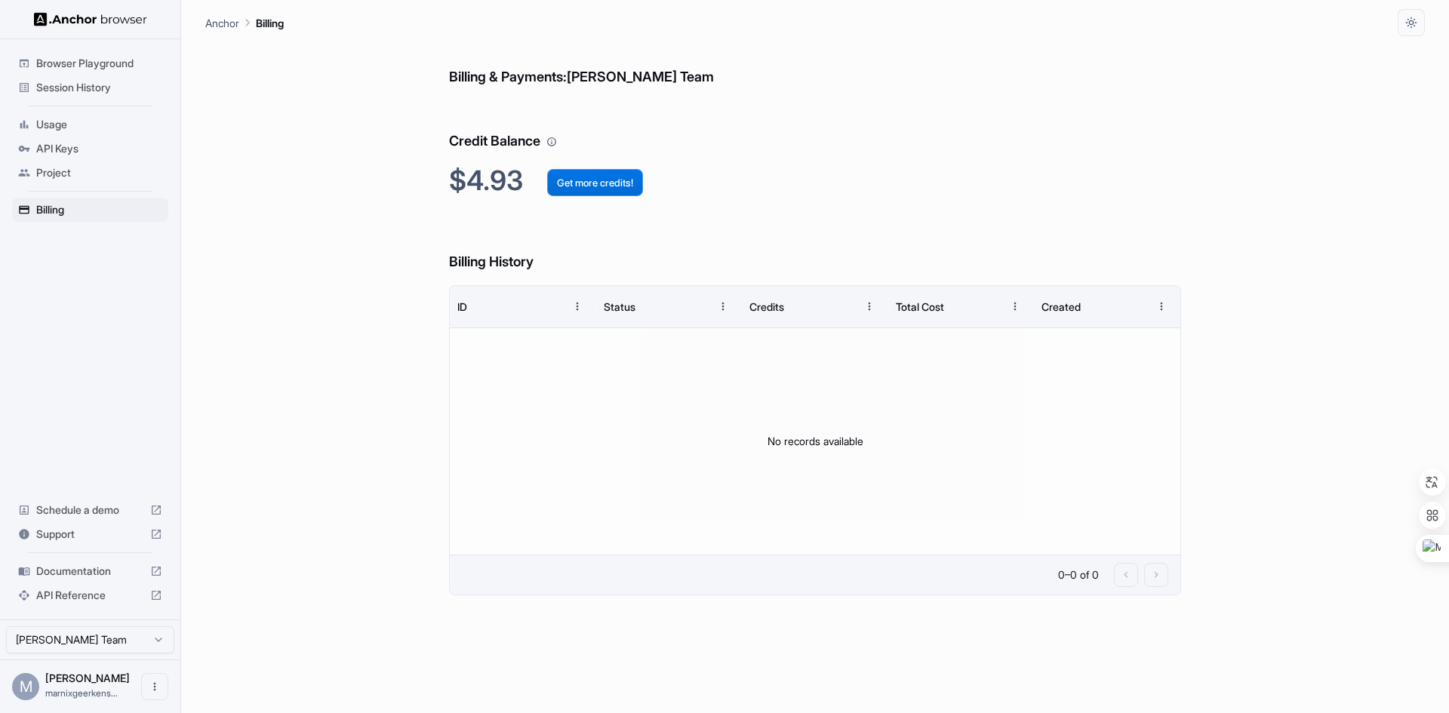
click at [593, 180] on button "Get more credits!" at bounding box center [595, 182] width 96 height 27
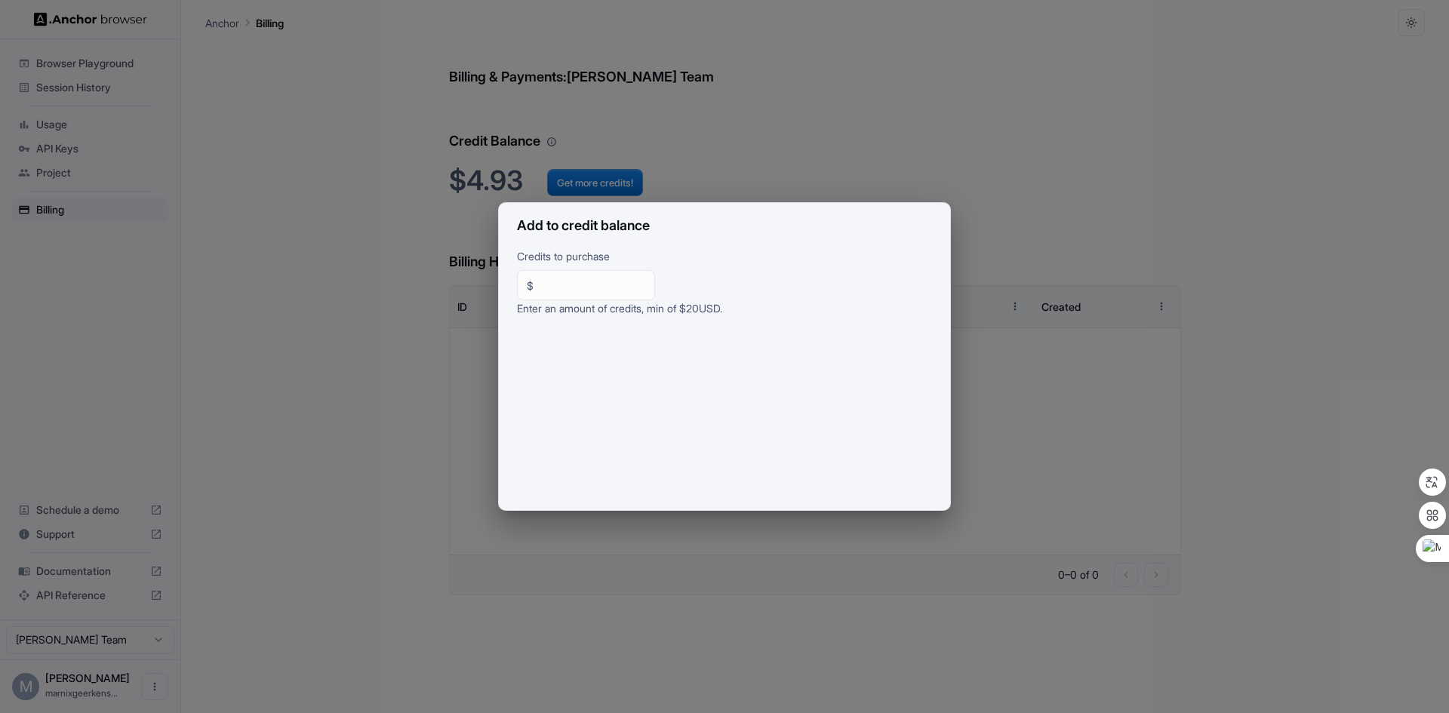
click at [859, 158] on div "Add to credit balance Credits to purchase $ ** ​ Enter an amount of credits, mi…" at bounding box center [724, 356] width 1449 height 713
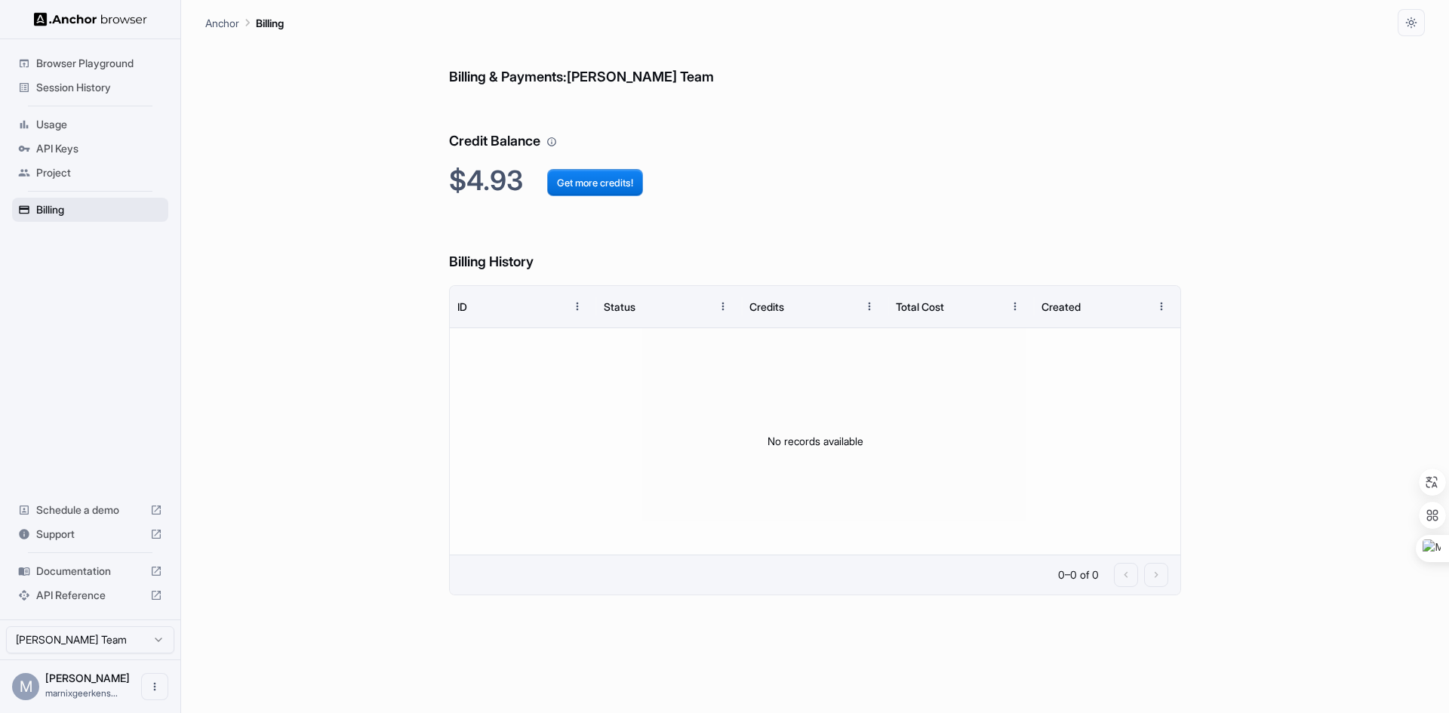
click at [67, 209] on span "Billing" at bounding box center [99, 209] width 126 height 15
click at [70, 128] on span "Usage" at bounding box center [99, 124] width 126 height 15
